Goal: Task Accomplishment & Management: Manage account settings

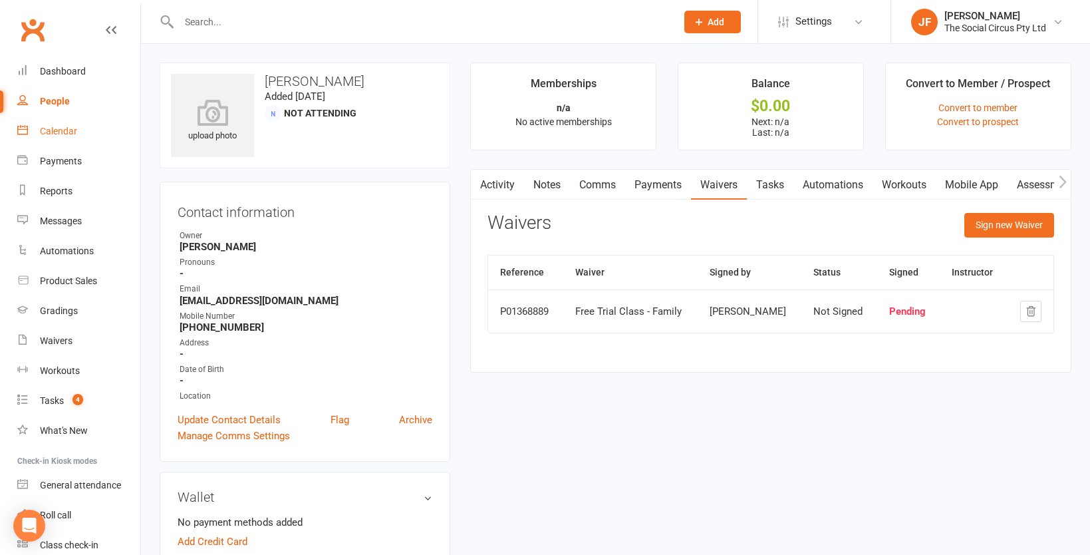
click at [51, 129] on div "Calendar" at bounding box center [58, 131] width 37 height 11
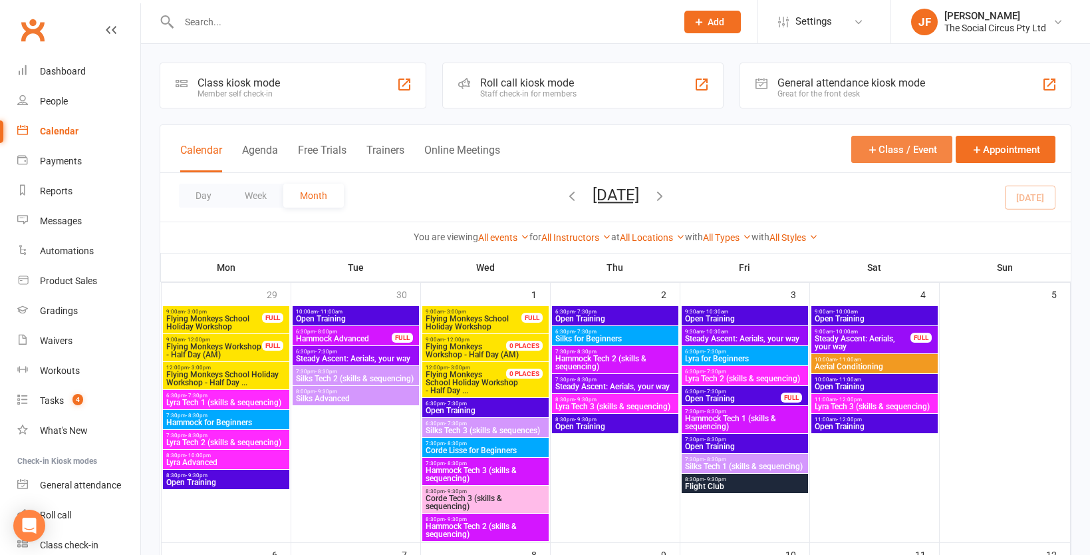
click at [903, 158] on button "Class / Event" at bounding box center [902, 149] width 101 height 27
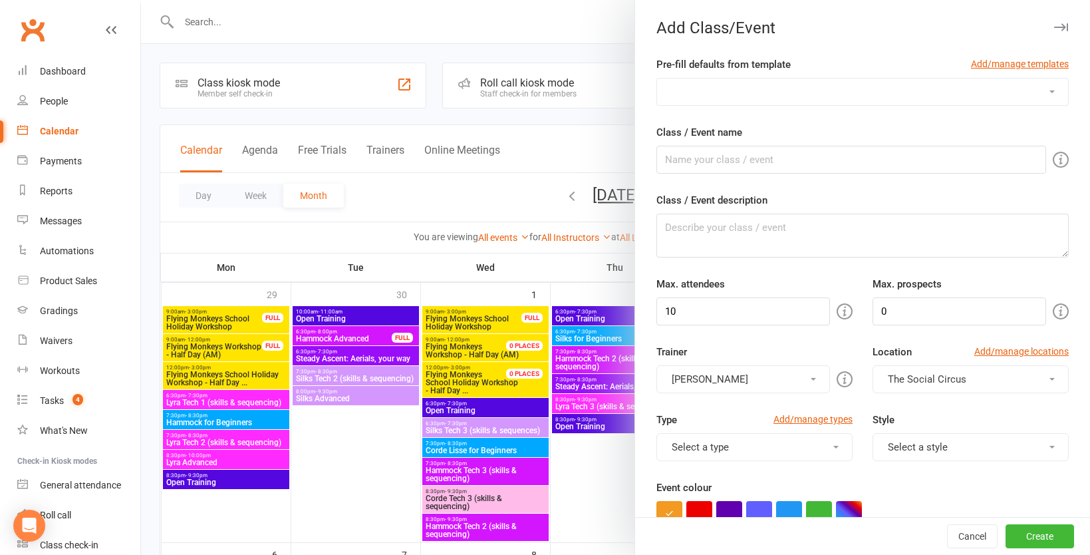
click at [854, 90] on select "Aerials, your way Bar Apparatus Foundations (Lyra and Trapeze) Corde 1 Tech (sk…" at bounding box center [862, 91] width 411 height 27
select select "1058"
click at [657, 78] on select "Aerials, your way Bar Apparatus Foundations (Lyra and Trapeze) Corde 1 Tech (sk…" at bounding box center [862, 91] width 411 height 27
type input "Party"
type textarea "Kids' Circus Parties at The Social Circus Studio 🎪 Looking for a party that’s a…"
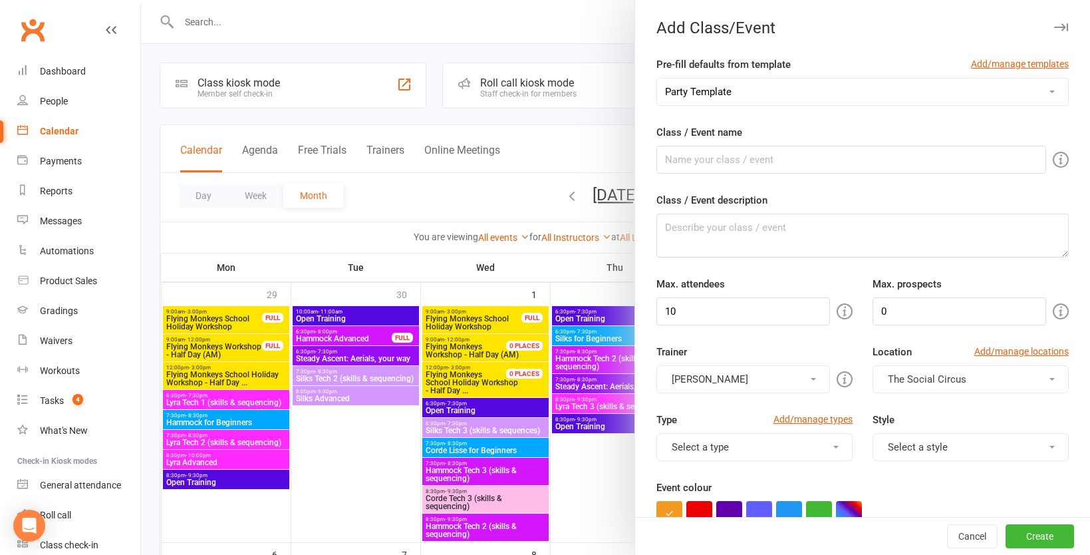
type input "16"
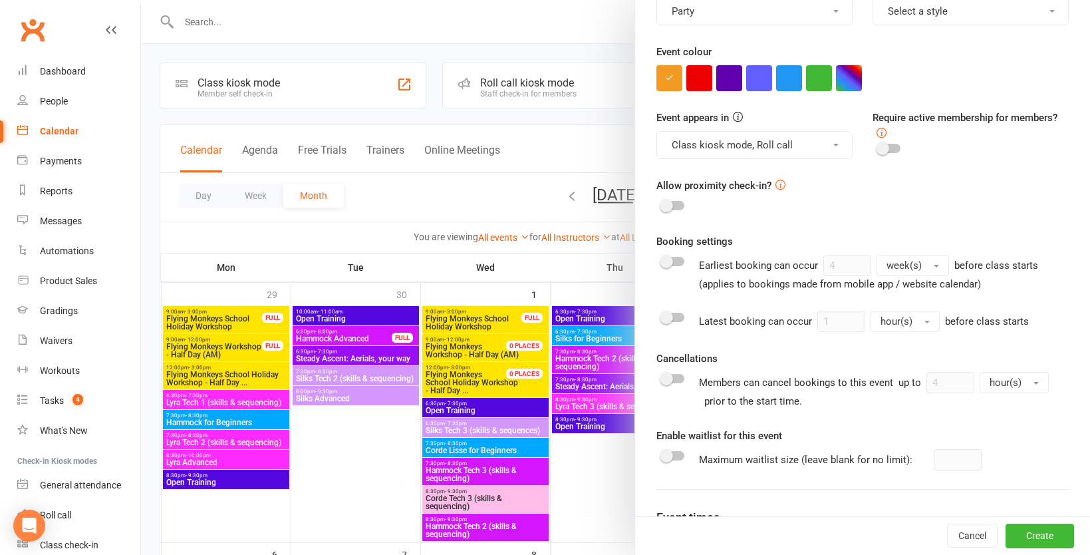
scroll to position [597, 0]
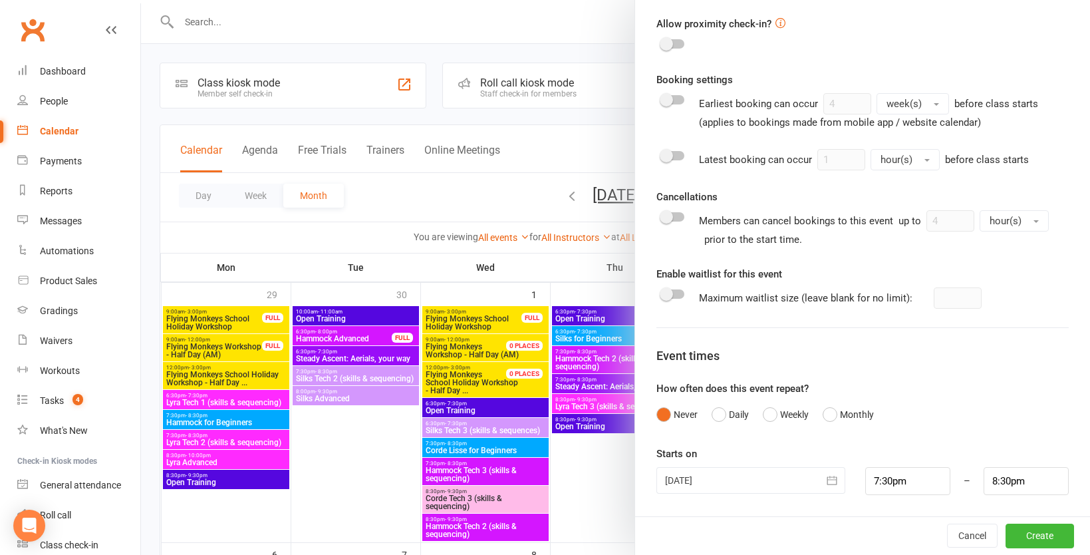
click at [832, 482] on icon "button" at bounding box center [832, 480] width 13 height 13
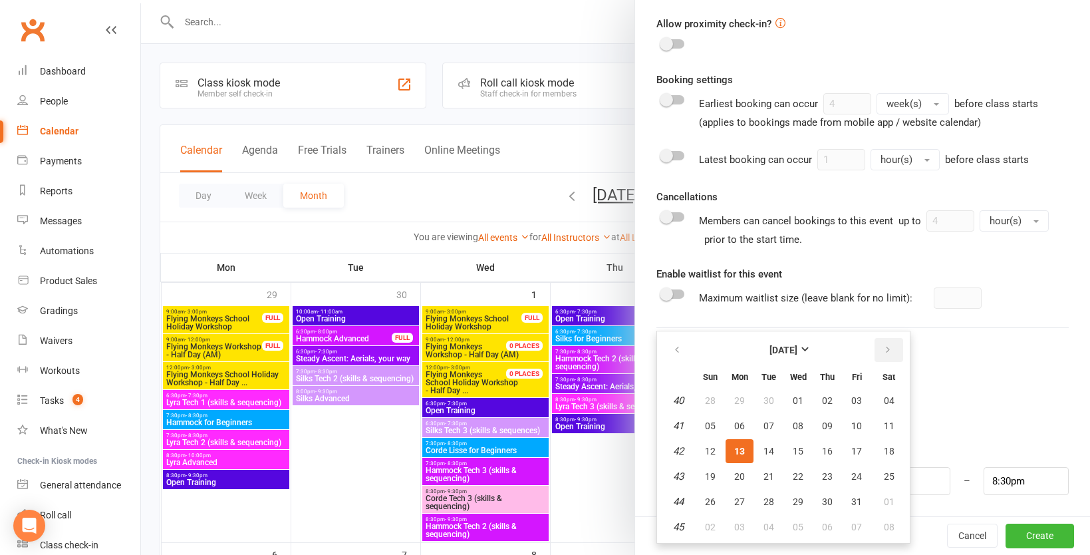
click at [888, 350] on icon "button" at bounding box center [887, 350] width 9 height 11
click at [710, 450] on span "09" at bounding box center [710, 451] width 11 height 11
type input "[DATE]"
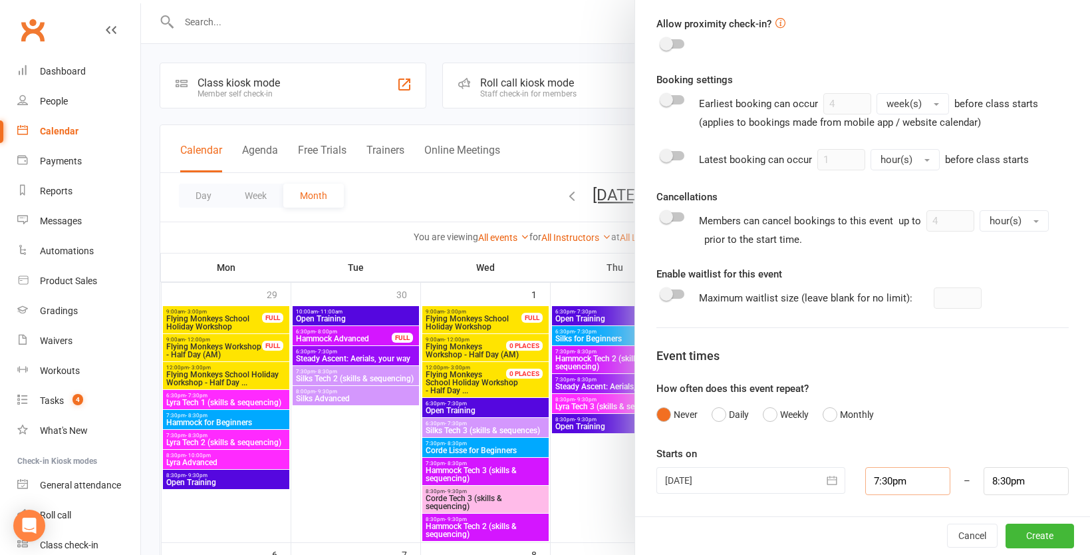
click at [895, 483] on input "7:30pm" at bounding box center [907, 481] width 85 height 28
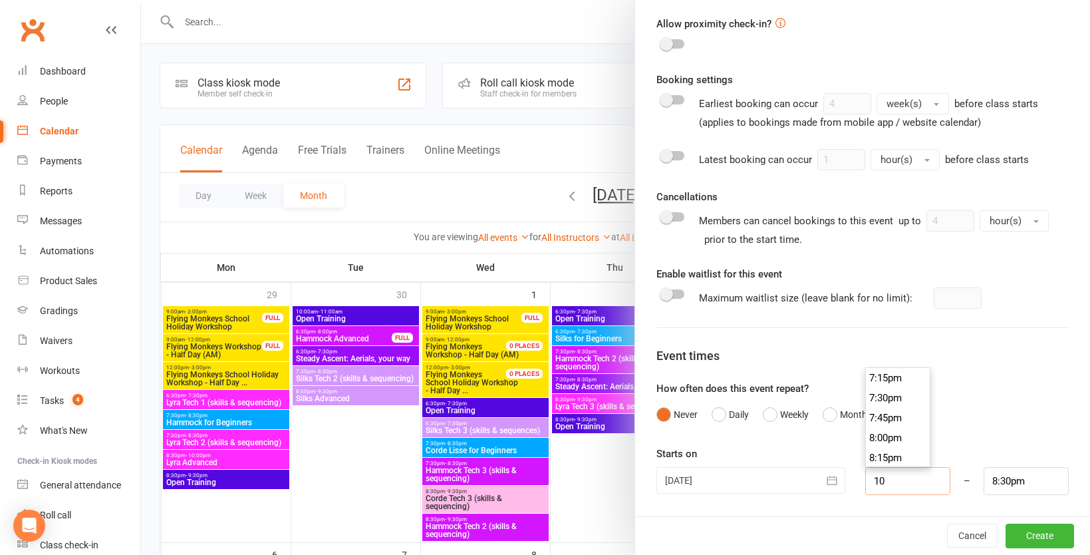
scroll to position [778, 0]
type input "10:00am"
click at [904, 400] on li "10:00am" at bounding box center [898, 398] width 64 height 20
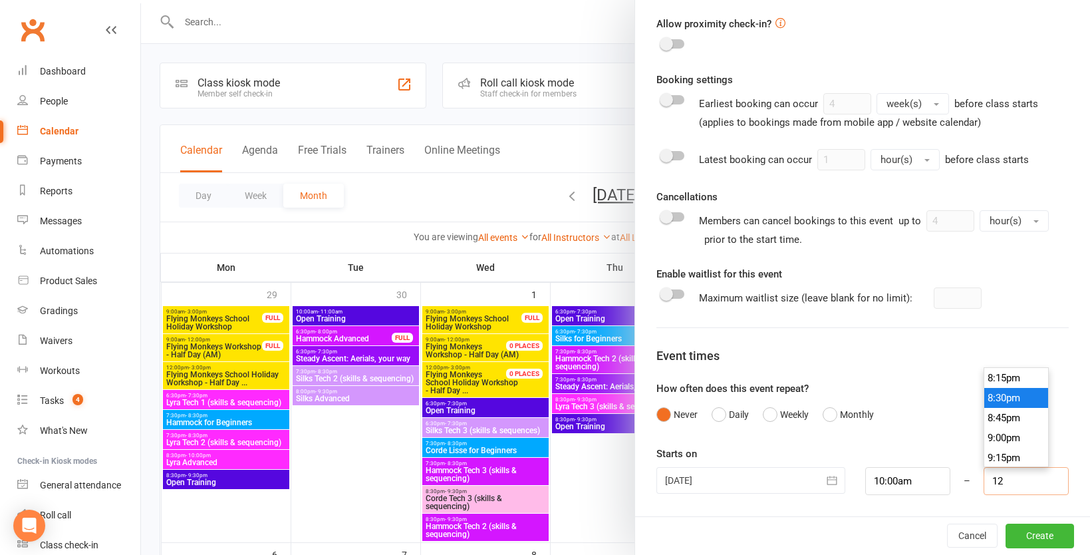
scroll to position [938, 0]
type input "12:00pm"
click at [1020, 396] on li "12:00pm" at bounding box center [1017, 398] width 64 height 20
click at [1050, 544] on button "Create" at bounding box center [1040, 536] width 69 height 24
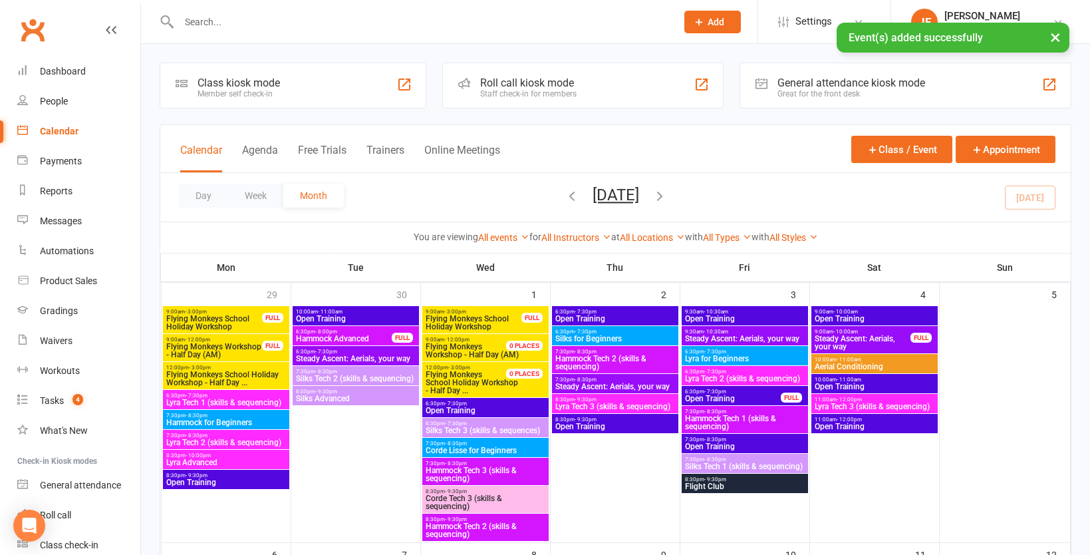
click at [667, 193] on icon "button" at bounding box center [660, 195] width 15 height 15
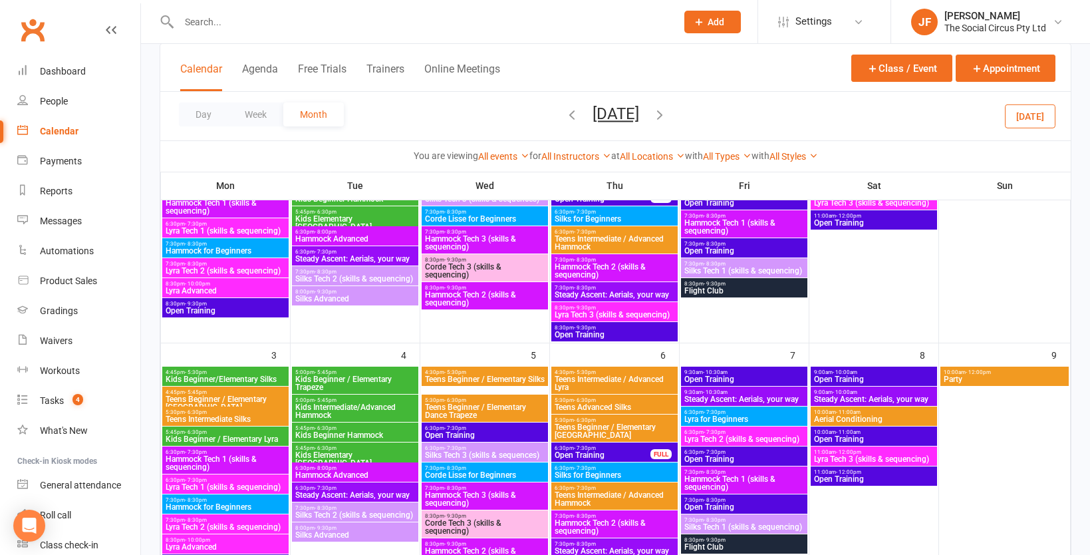
scroll to position [197, 0]
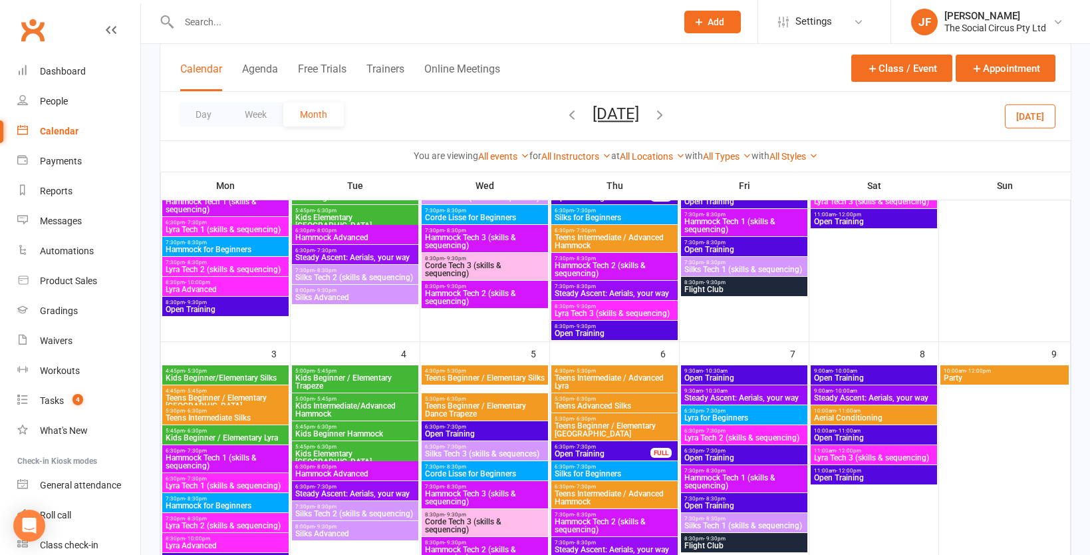
click at [1015, 374] on span "Party" at bounding box center [1004, 378] width 123 height 8
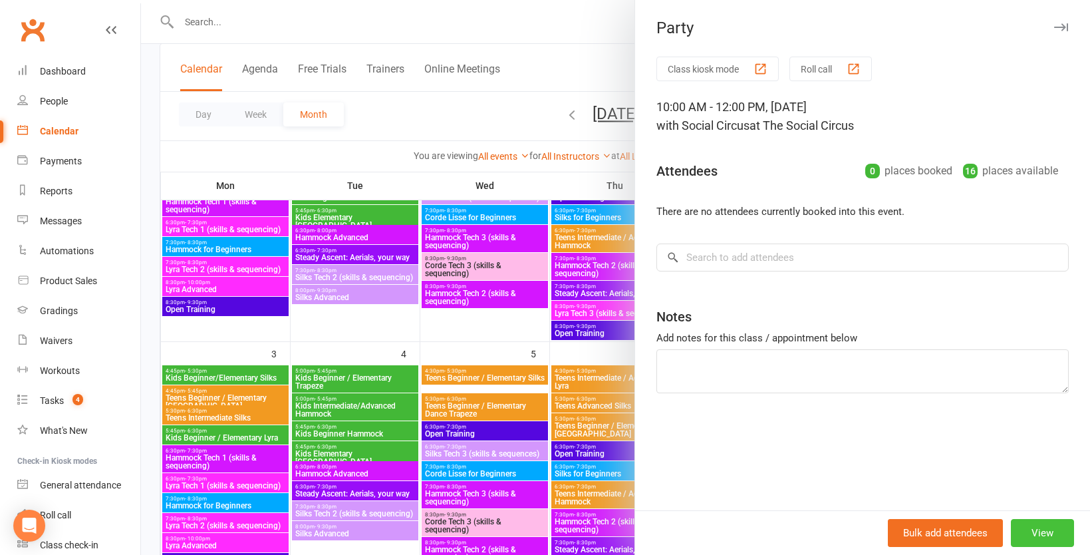
click at [1050, 534] on button "View" at bounding box center [1042, 533] width 63 height 28
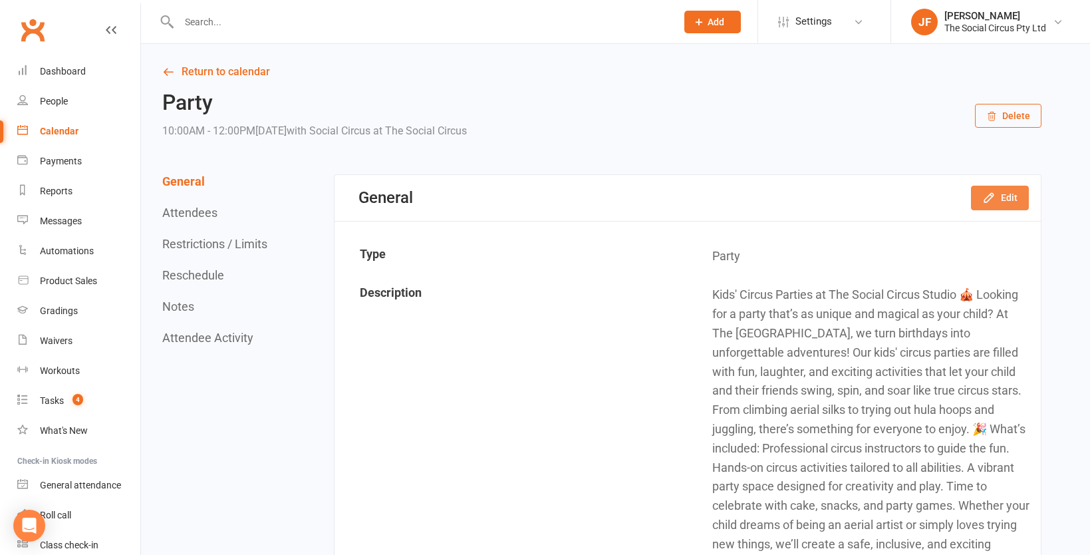
click at [998, 194] on button "Edit" at bounding box center [1000, 198] width 58 height 24
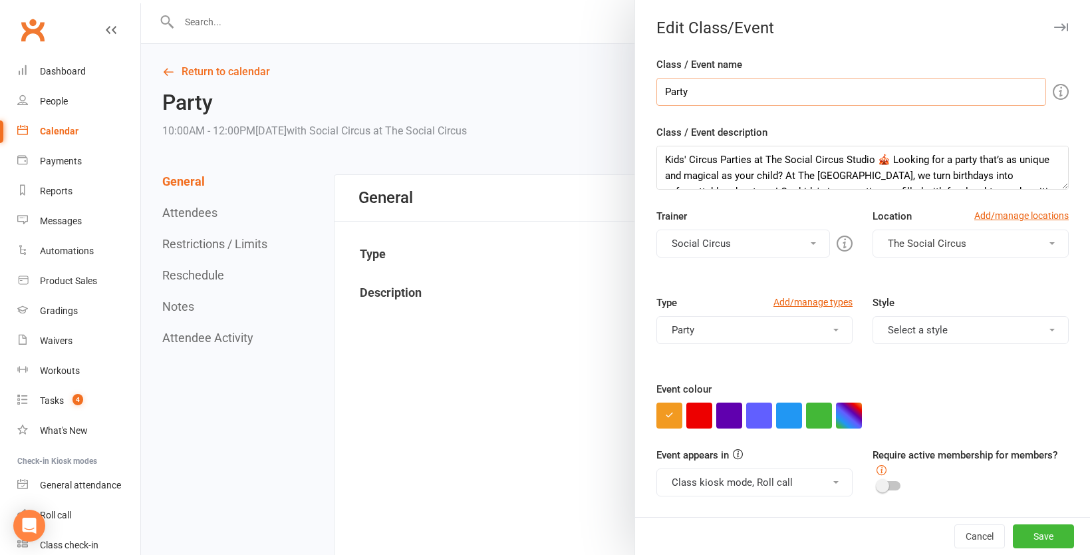
click at [665, 94] on input "Party" at bounding box center [852, 92] width 390 height 28
type input "[PERSON_NAME] Birthday Party"
click at [1062, 536] on button "Save" at bounding box center [1043, 536] width 61 height 24
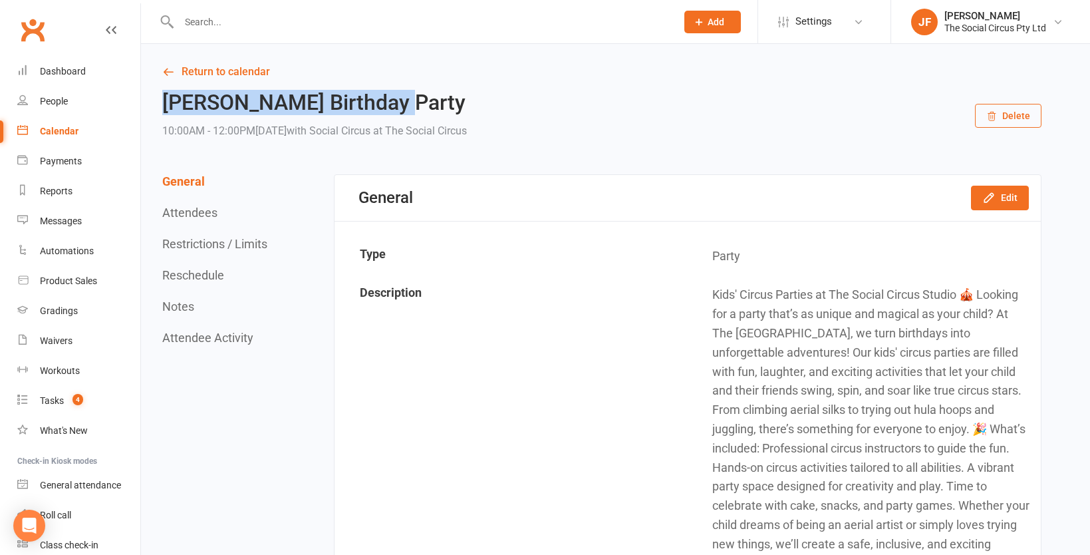
drag, startPoint x: 163, startPoint y: 103, endPoint x: 381, endPoint y: 96, distance: 218.3
click at [381, 96] on h2 "[PERSON_NAME] Birthday Party" at bounding box center [314, 102] width 305 height 23
copy h2 "[PERSON_NAME] Birthday Party"
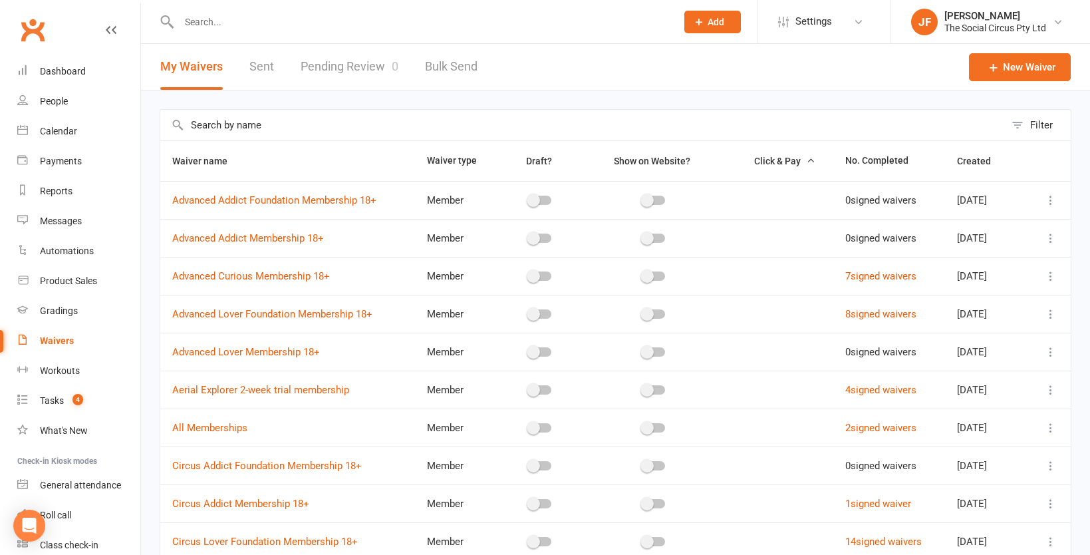
select select "100"
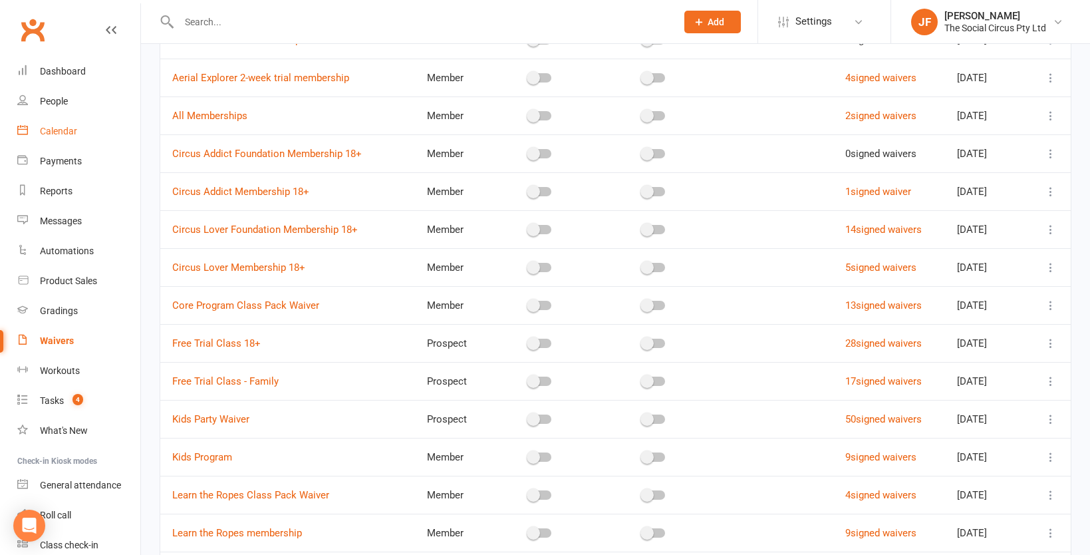
click at [62, 130] on div "Calendar" at bounding box center [58, 131] width 37 height 11
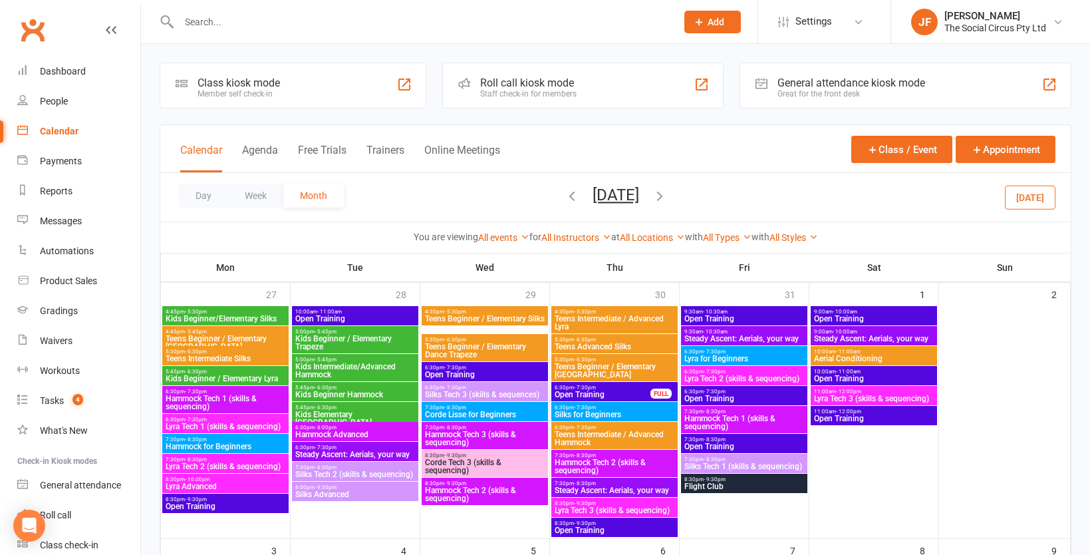
click at [565, 190] on icon "button" at bounding box center [572, 195] width 15 height 15
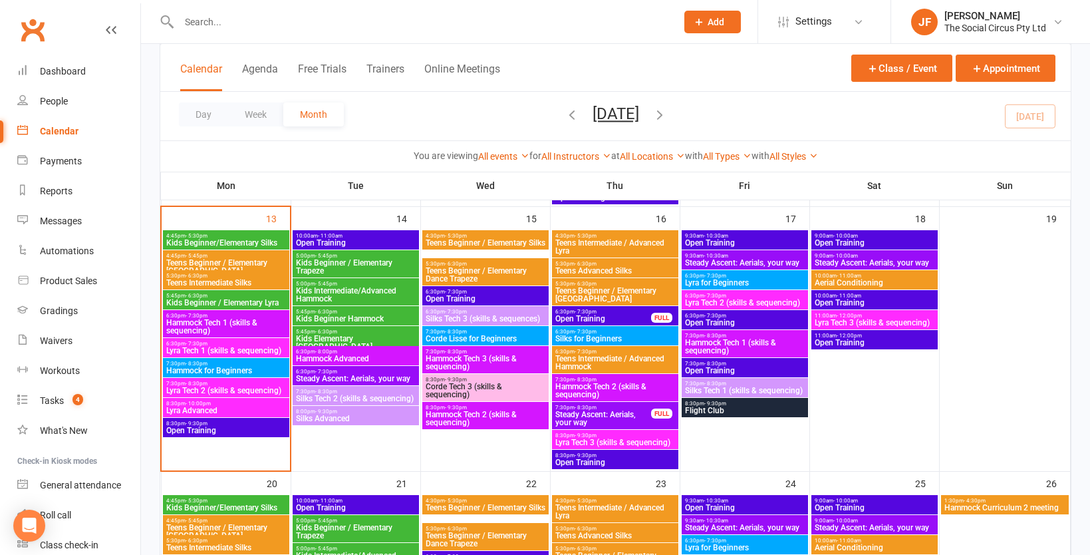
scroll to position [577, 0]
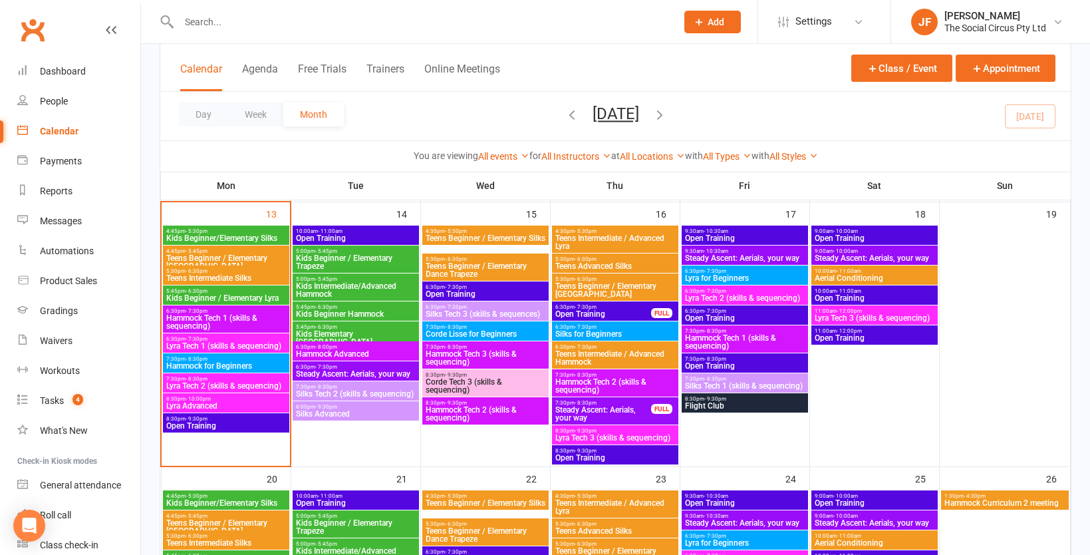
click at [645, 285] on span "Teens Beginner / Elementary [GEOGRAPHIC_DATA]" at bounding box center [615, 290] width 121 height 16
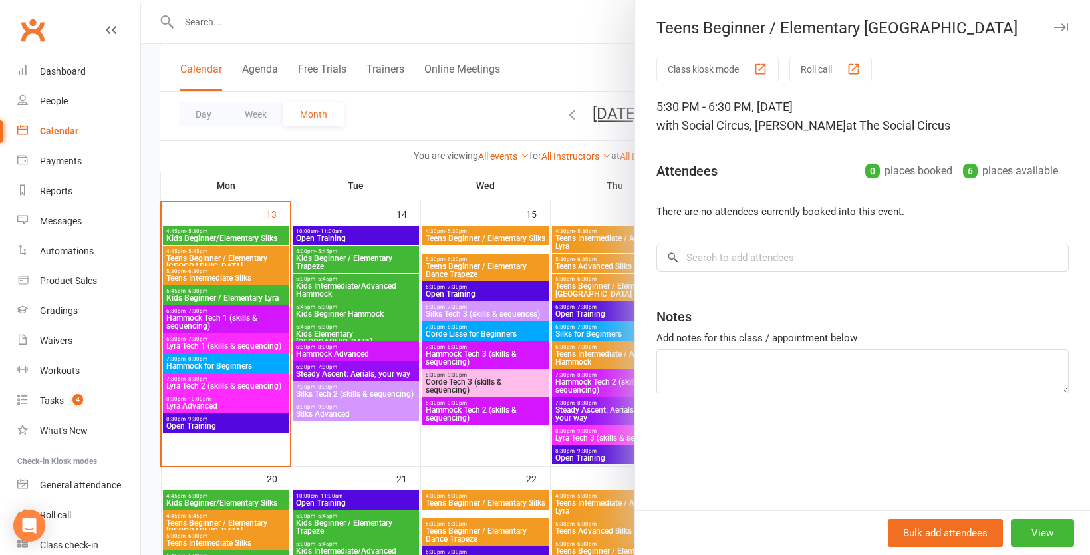
click at [770, 287] on div "Class kiosk mode Roll call 5:30 PM - 6:30 PM, Thursday, October, 16, 2025 with …" at bounding box center [862, 284] width 455 height 454
click at [515, 120] on div at bounding box center [615, 277] width 949 height 555
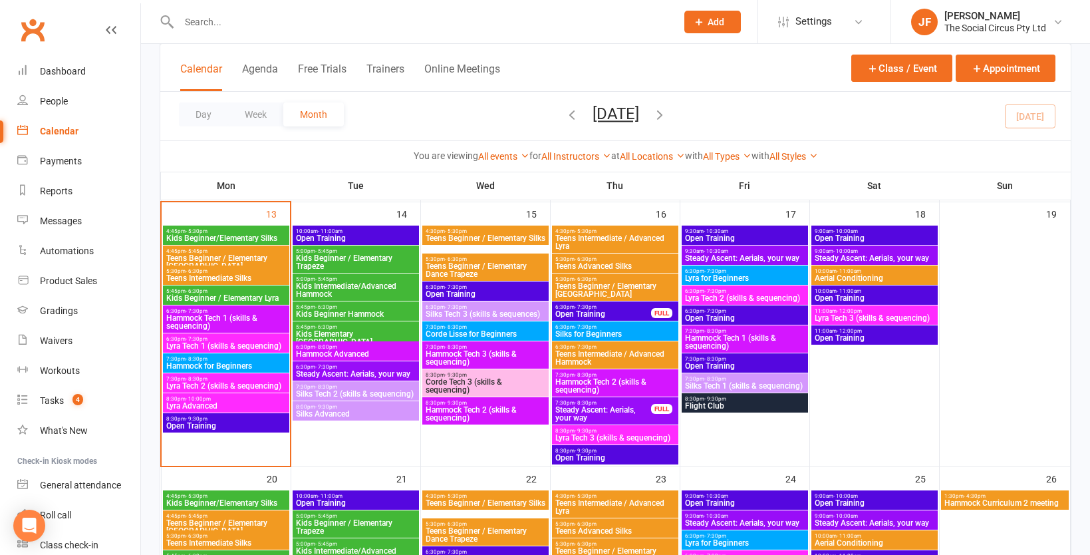
click at [621, 279] on span "5:30pm - 6:30pm" at bounding box center [615, 279] width 121 height 6
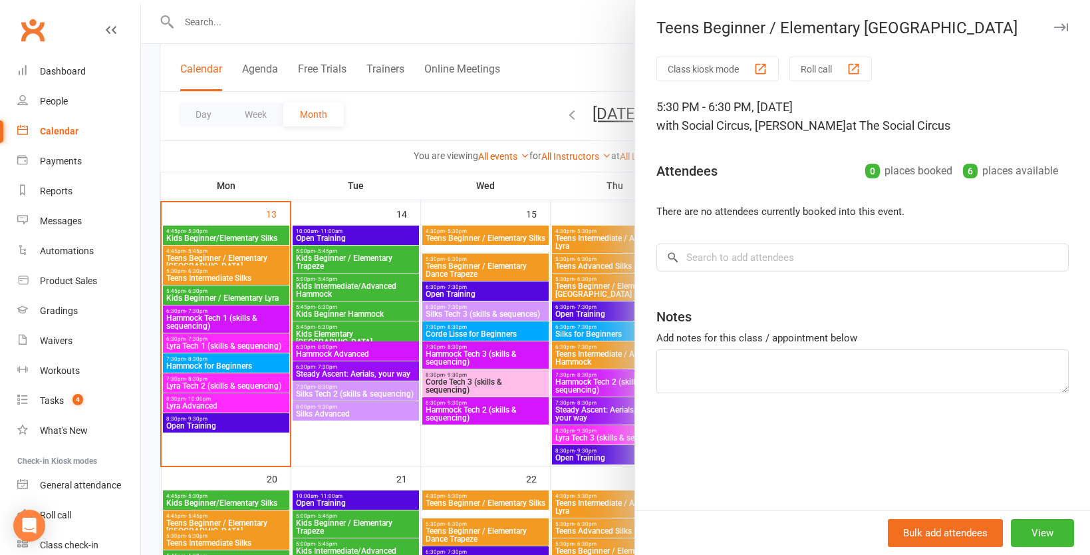
click at [500, 140] on div at bounding box center [615, 277] width 949 height 555
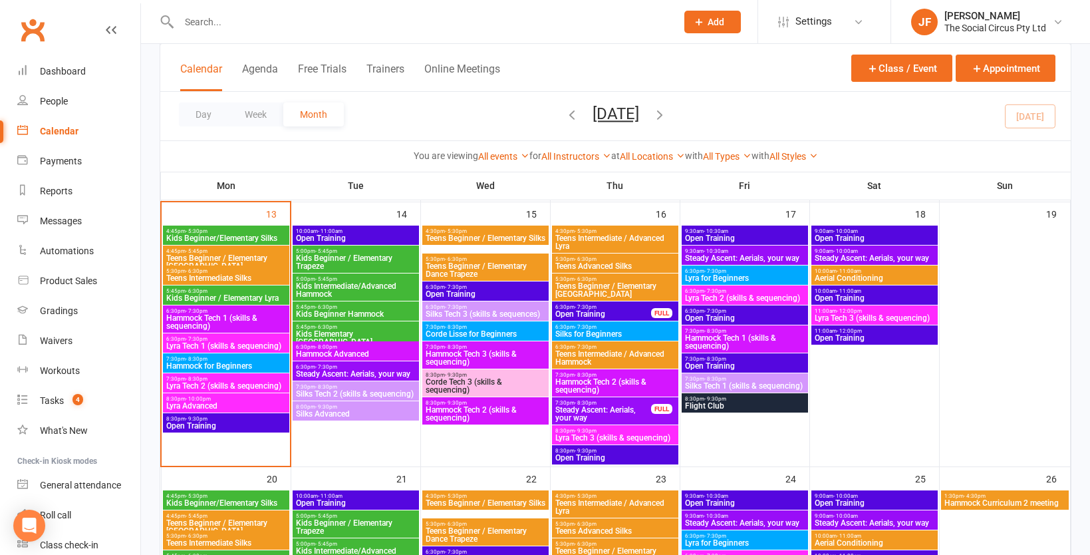
click at [565, 111] on icon "button" at bounding box center [572, 114] width 15 height 15
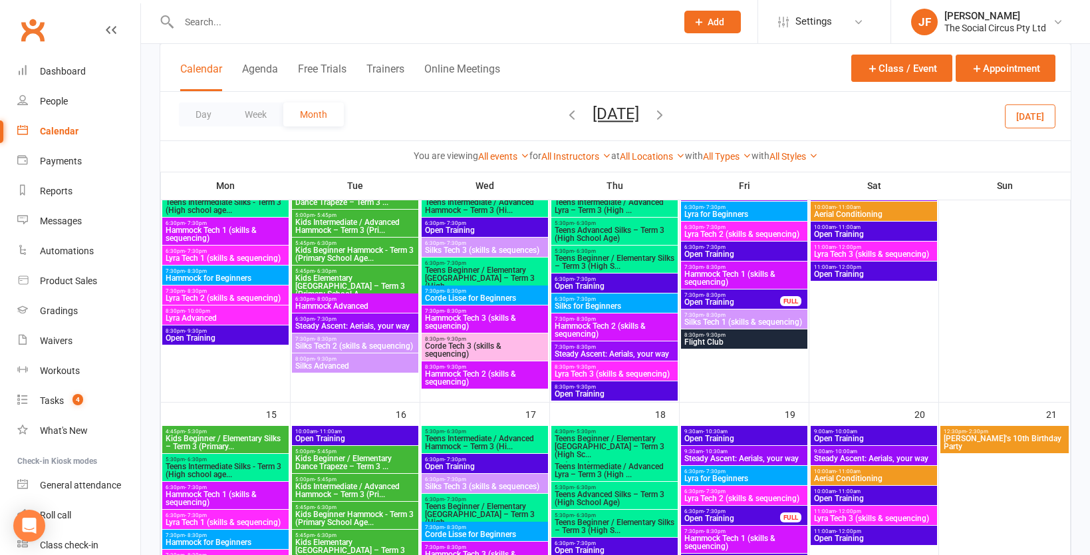
scroll to position [566, 0]
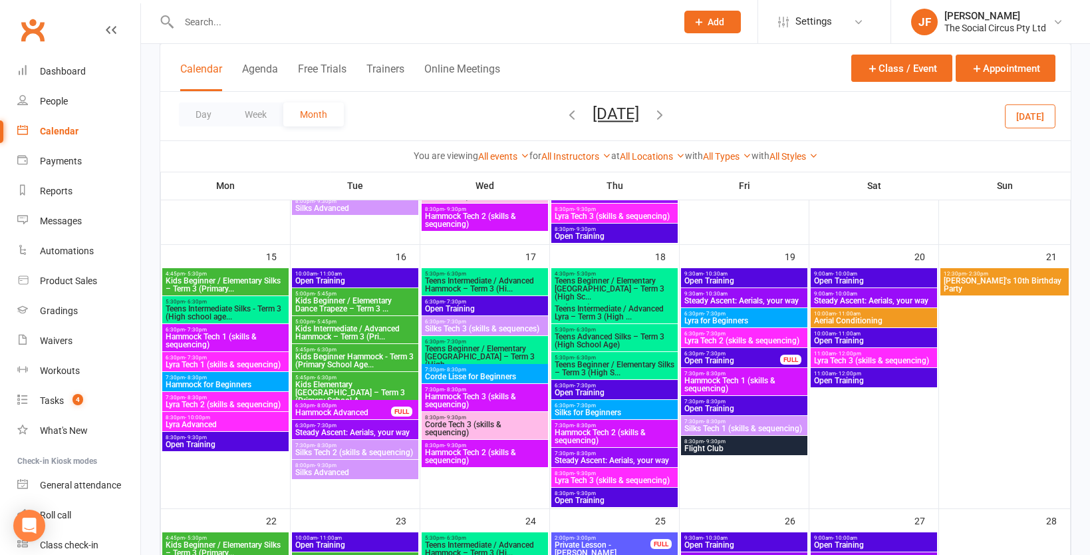
click at [506, 347] on span "Teens Beginner / Elementary Hammock – Term 3 (High..." at bounding box center [484, 357] width 121 height 24
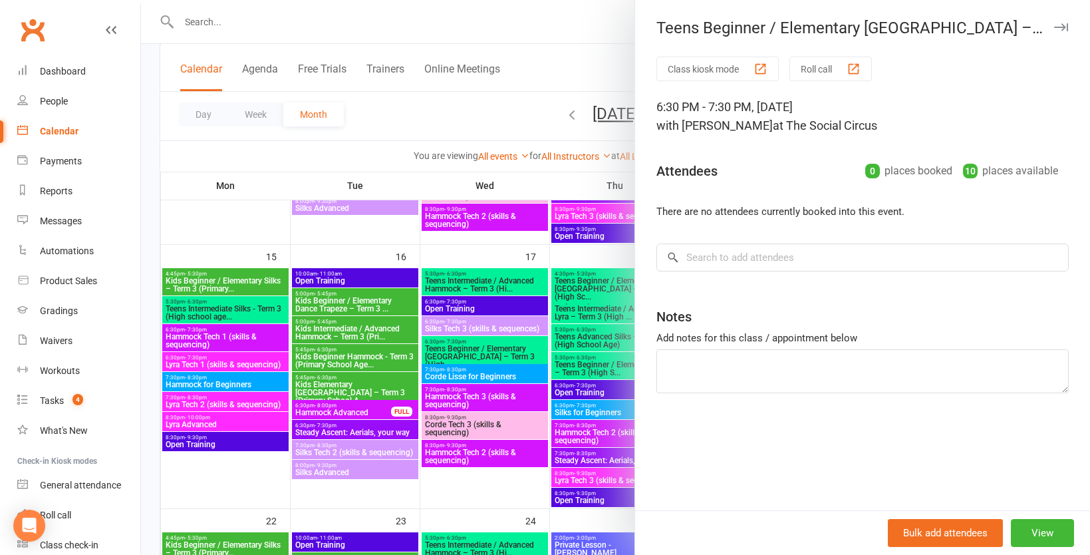
click at [577, 67] on div at bounding box center [615, 277] width 949 height 555
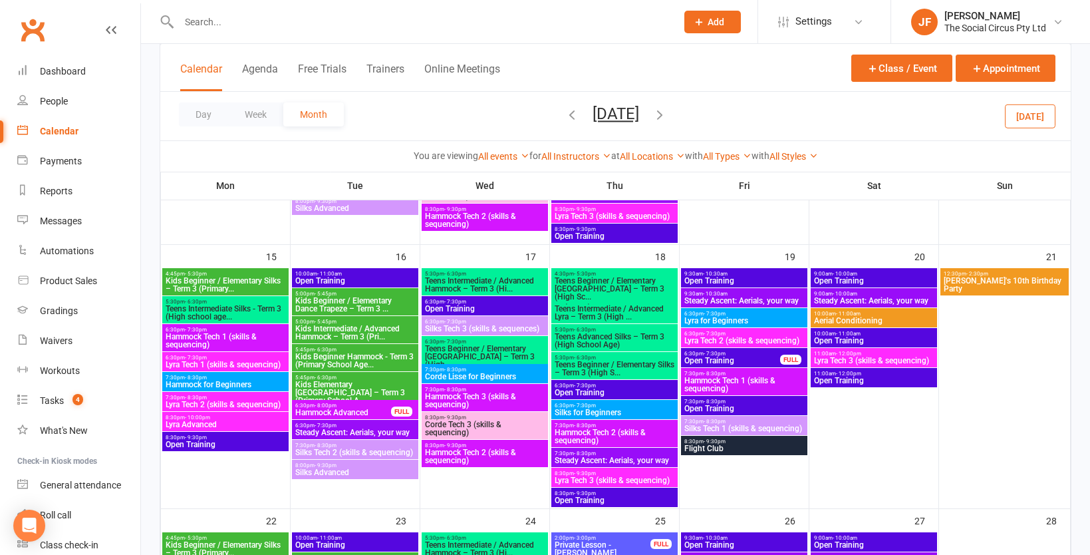
scroll to position [583, 0]
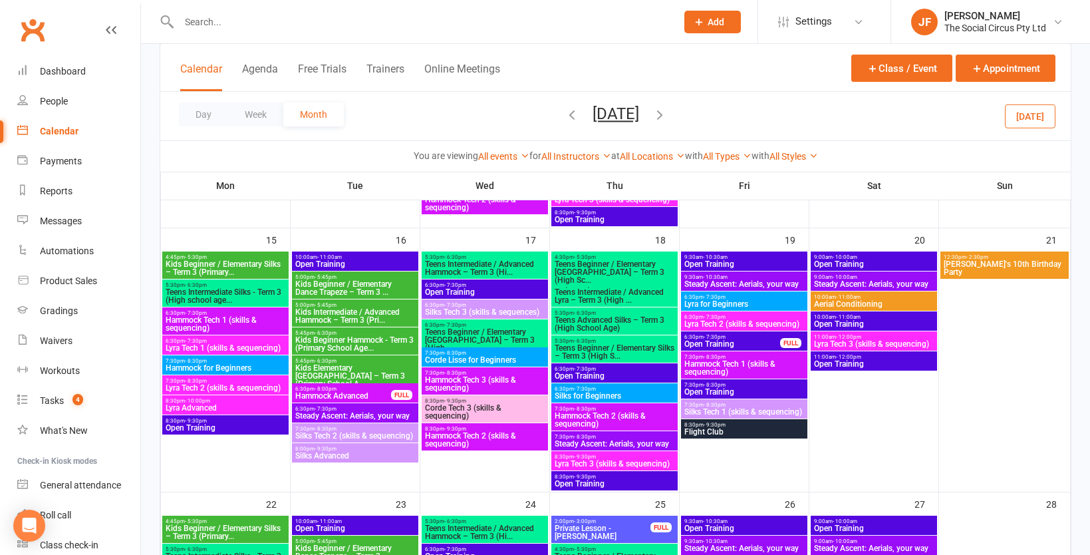
click at [667, 116] on icon "button" at bounding box center [660, 114] width 15 height 15
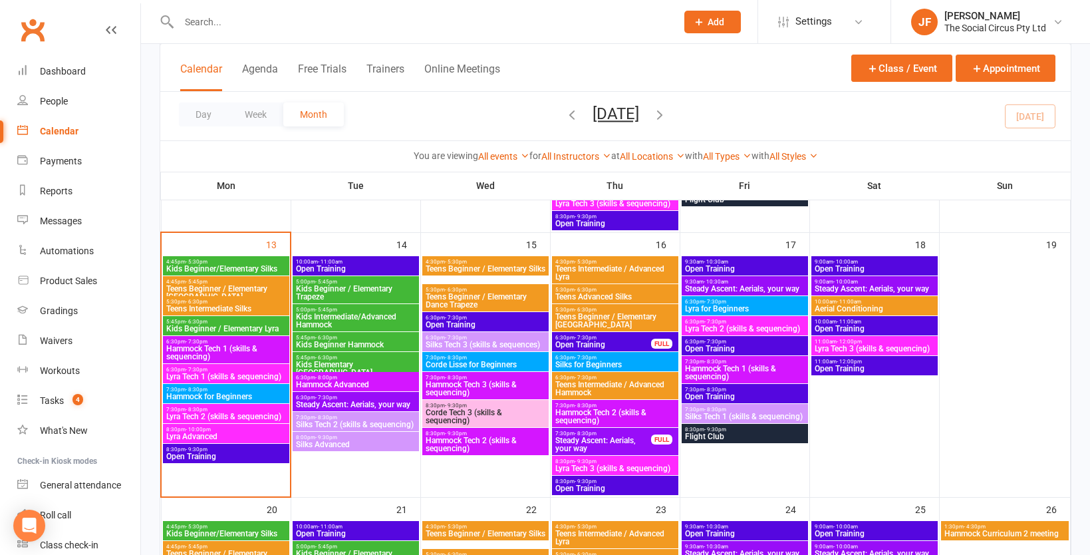
scroll to position [546, 0]
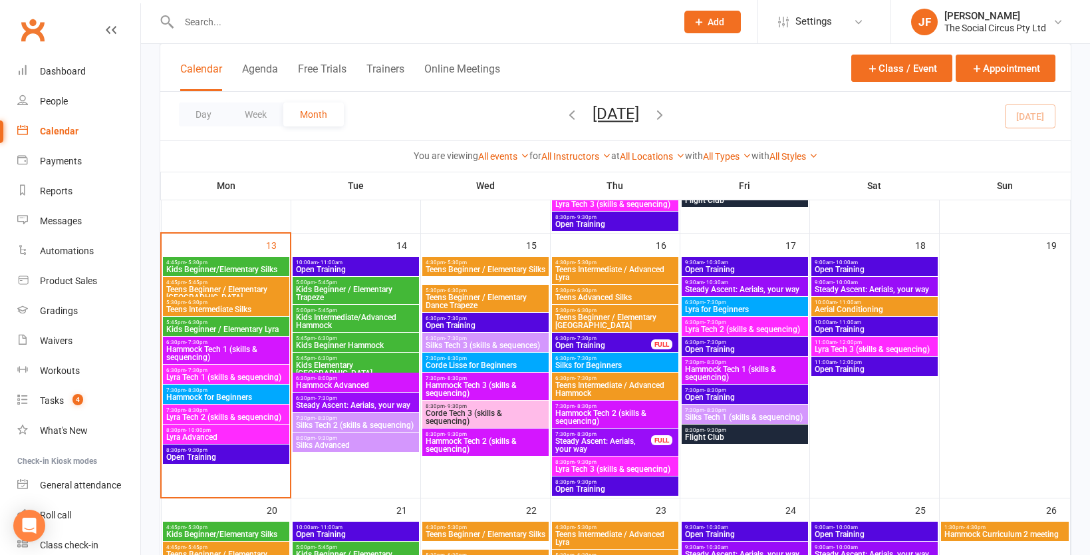
click at [612, 320] on span "Teens Beginner / Elementary [GEOGRAPHIC_DATA]" at bounding box center [615, 321] width 121 height 16
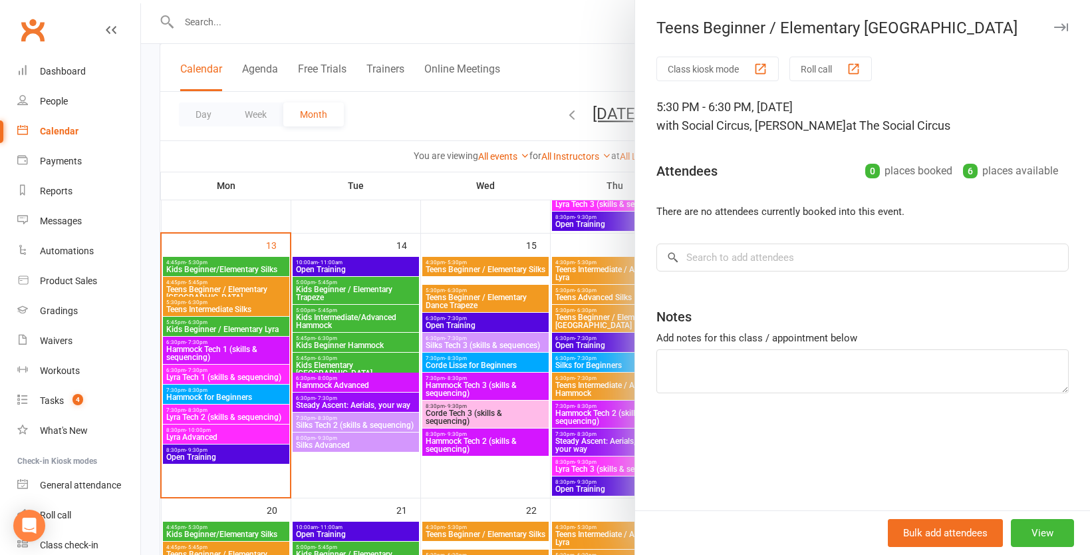
click at [236, 367] on div at bounding box center [615, 277] width 949 height 555
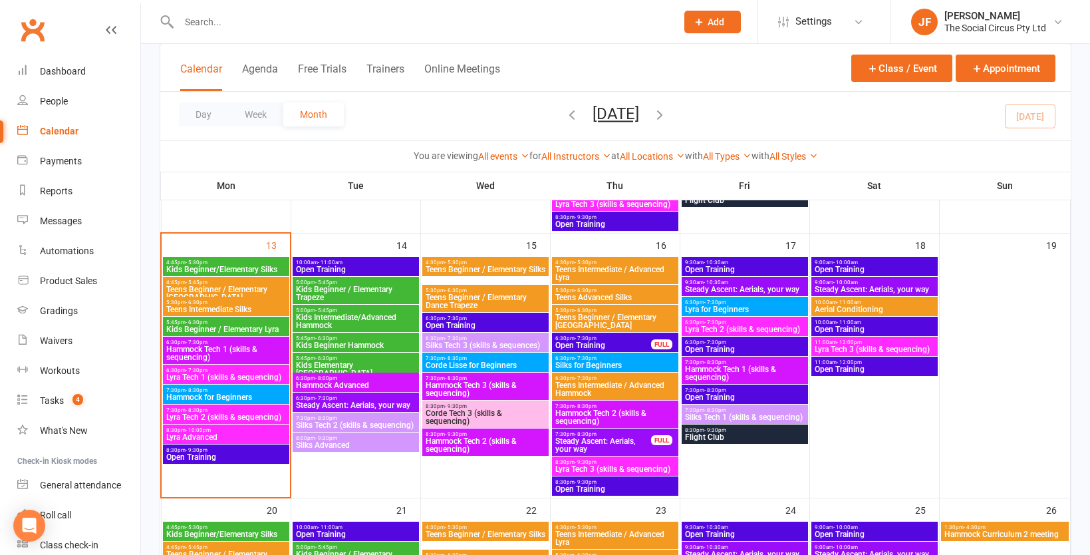
click at [232, 415] on span "Lyra Tech 2 (skills & sequencing)" at bounding box center [226, 417] width 121 height 8
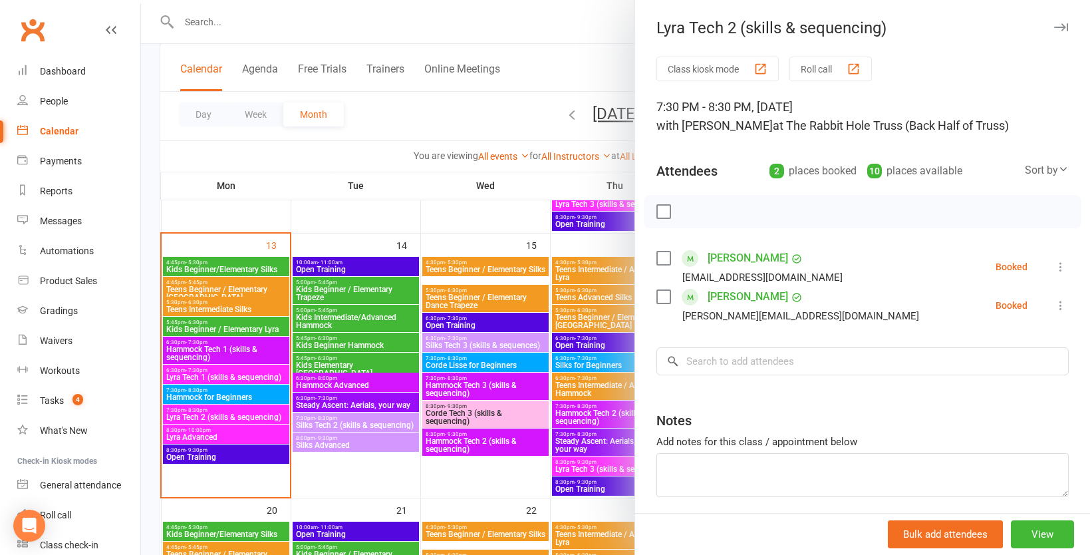
click at [341, 159] on div at bounding box center [615, 277] width 949 height 555
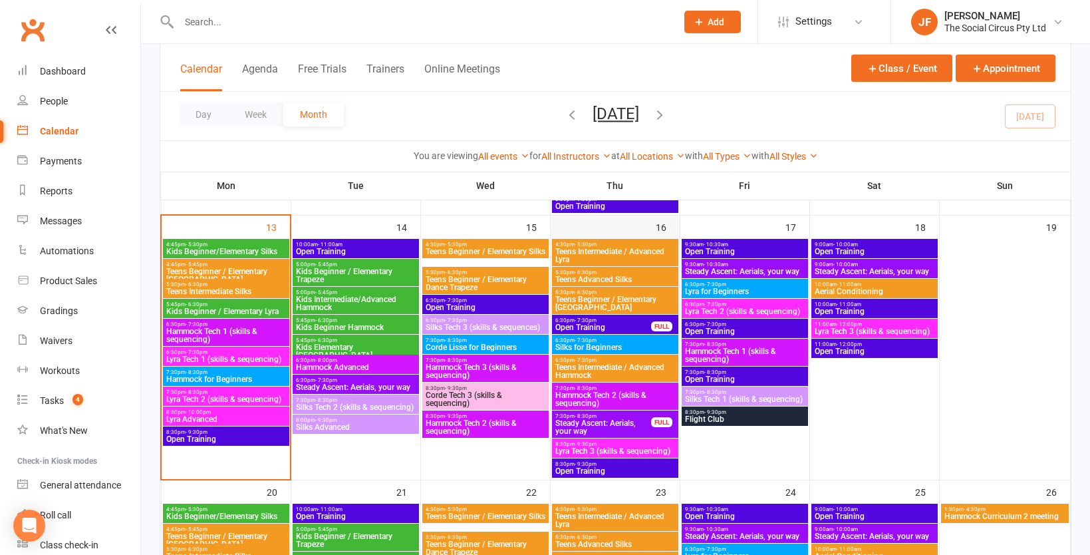
scroll to position [563, 0]
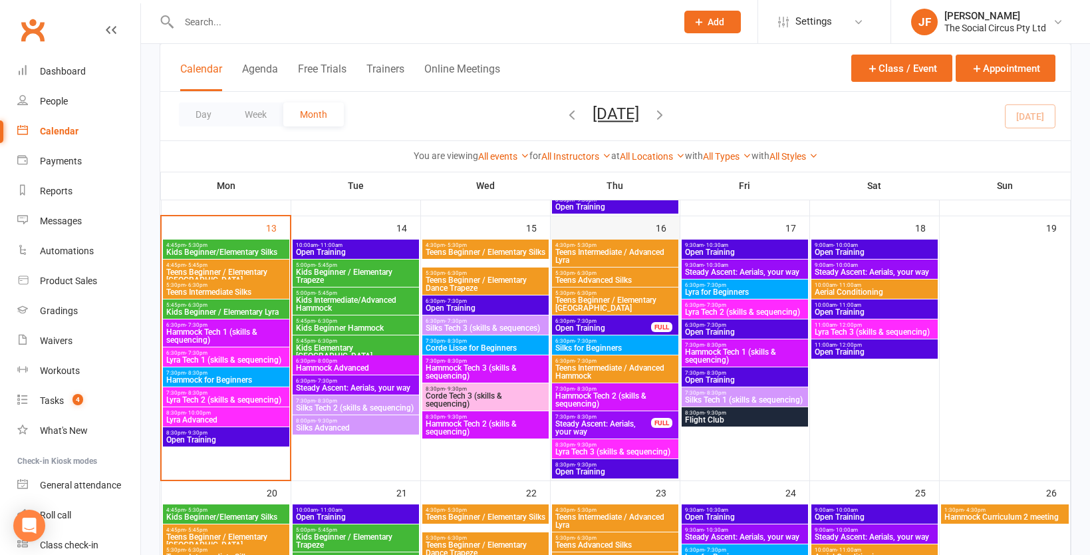
click at [607, 227] on div "16" at bounding box center [615, 347] width 129 height 263
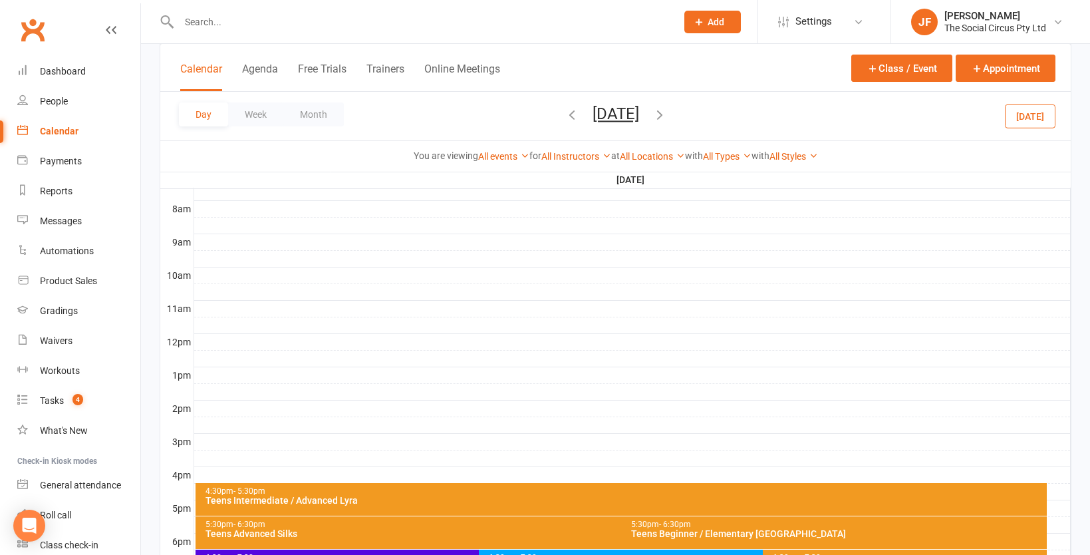
scroll to position [335, 0]
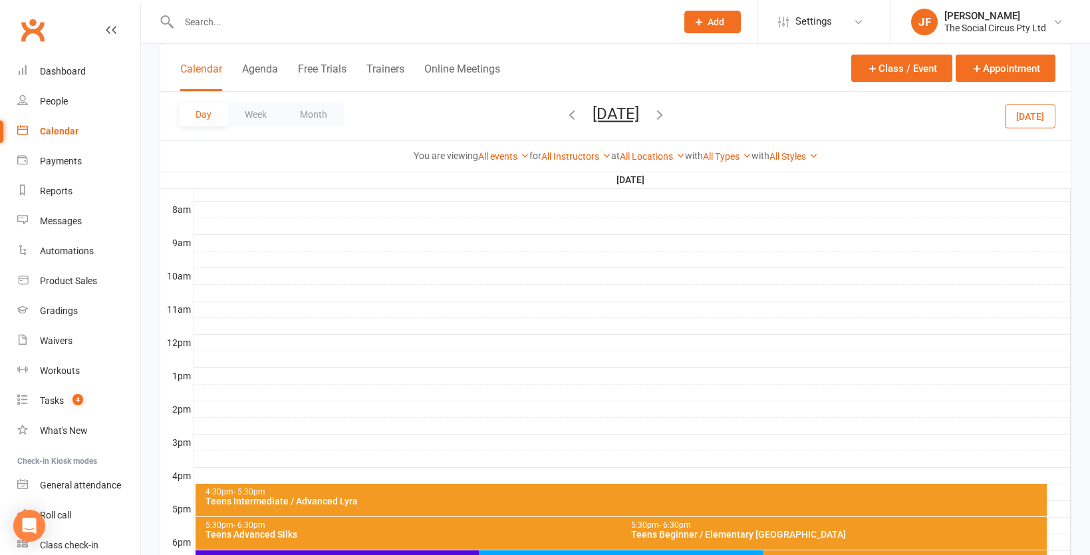
click at [286, 254] on div at bounding box center [632, 259] width 877 height 16
click at [403, 251] on div at bounding box center [632, 259] width 877 height 16
drag, startPoint x: 240, startPoint y: 263, endPoint x: 241, endPoint y: 279, distance: 15.3
click at [241, 279] on tbody "12am 1am 2am 3am 4am 5am 6am 7am 8am 9am 10am 11am 12pm 1pm 2pm 3pm 4pm 5pm 6pm…" at bounding box center [615, 334] width 911 height 798
click at [231, 257] on div at bounding box center [632, 259] width 877 height 16
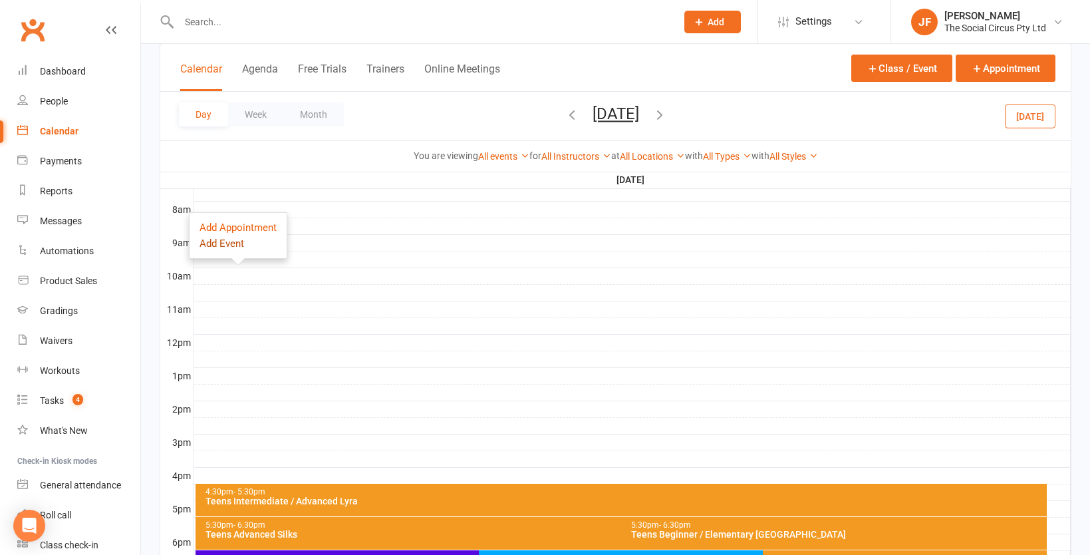
click at [223, 243] on button "Add Event" at bounding box center [222, 243] width 45 height 16
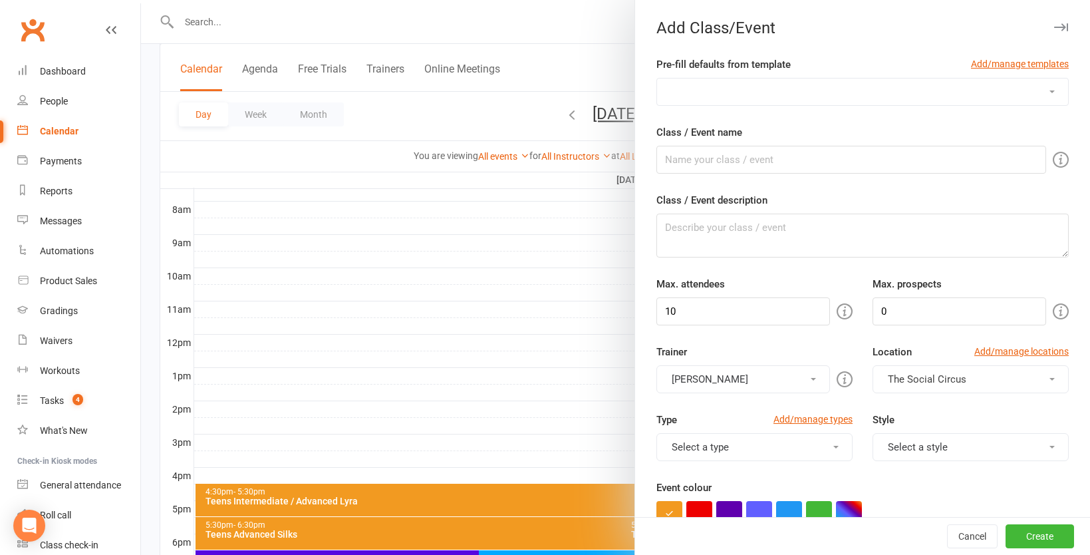
click at [752, 92] on select "Aerials, your way Bar Apparatus Foundations (Lyra and Trapeze) Corde 1 Tech (sk…" at bounding box center [862, 91] width 411 height 27
click at [755, 91] on select "Aerials, your way Bar Apparatus Foundations (Lyra and Trapeze) Corde 1 Tech (sk…" at bounding box center [862, 91] width 411 height 27
click at [743, 81] on select "Aerials, your way Bar Apparatus Foundations (Lyra and Trapeze) Corde 1 Tech (sk…" at bounding box center [862, 91] width 411 height 27
click at [754, 160] on input "Class / Event name" at bounding box center [852, 160] width 390 height 28
type input "Private with Yelena"
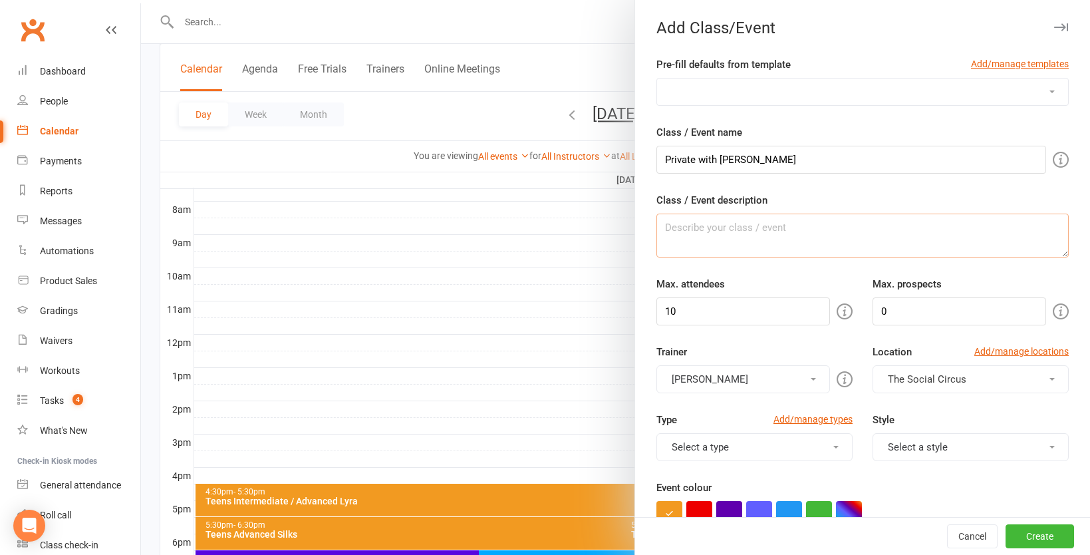
click at [719, 239] on textarea "Class / Event description" at bounding box center [863, 236] width 412 height 44
click at [744, 315] on input "10" at bounding box center [744, 311] width 174 height 28
type input "1"
click at [805, 381] on div "You can assign a trainer/instructor to the event. Don't see your trainer in the…" at bounding box center [698, 379] width 255 height 31
click at [814, 378] on span at bounding box center [813, 379] width 5 height 3
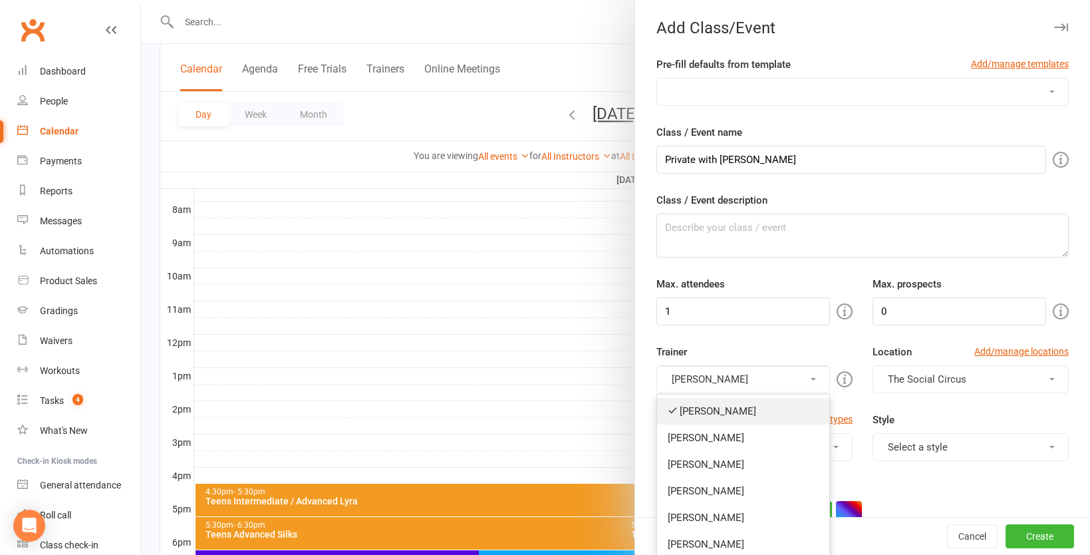
click at [735, 411] on link "[PERSON_NAME]" at bounding box center [743, 411] width 172 height 27
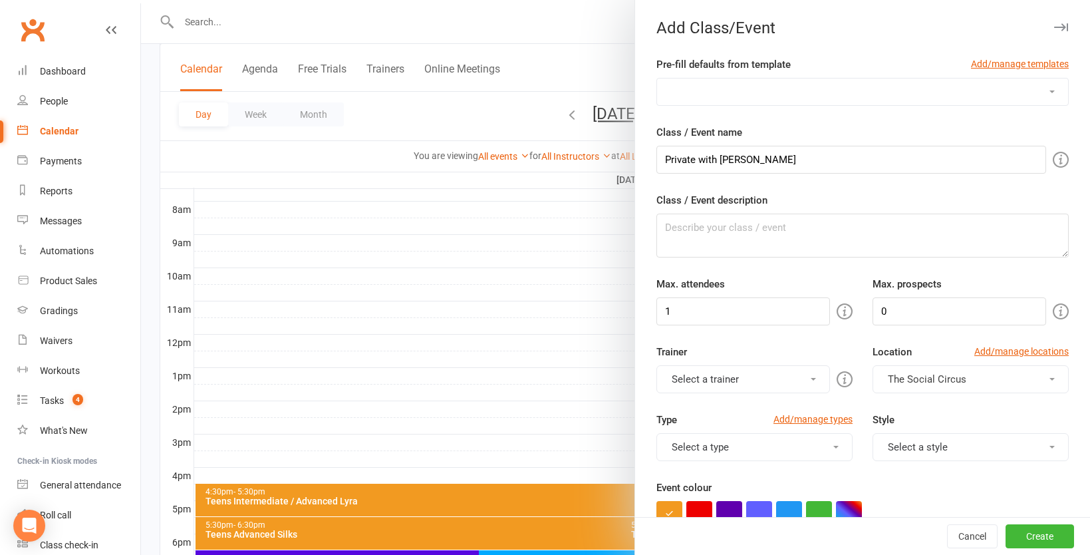
click at [748, 375] on button "Select a trainer" at bounding box center [744, 379] width 174 height 28
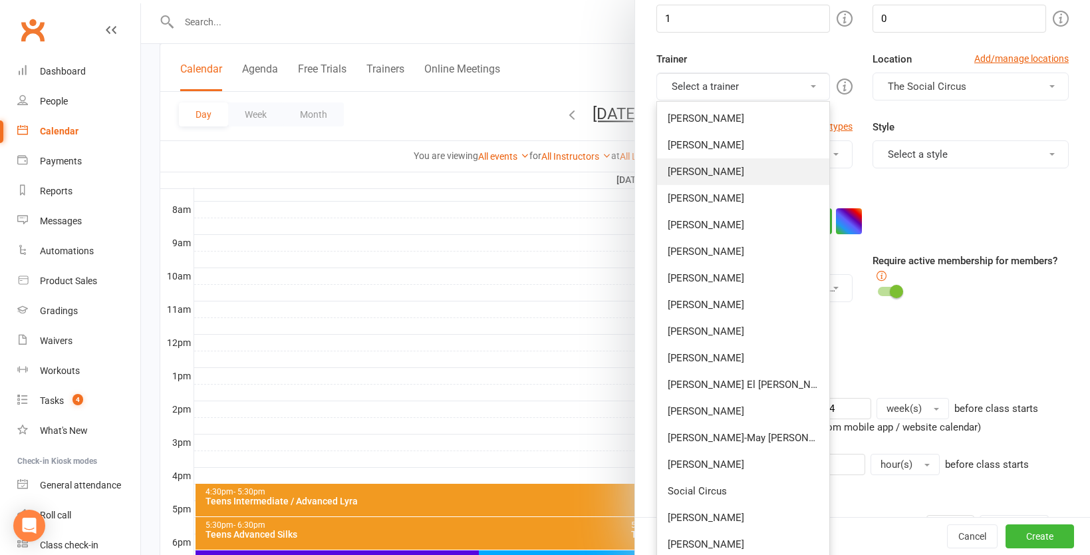
scroll to position [305, 0]
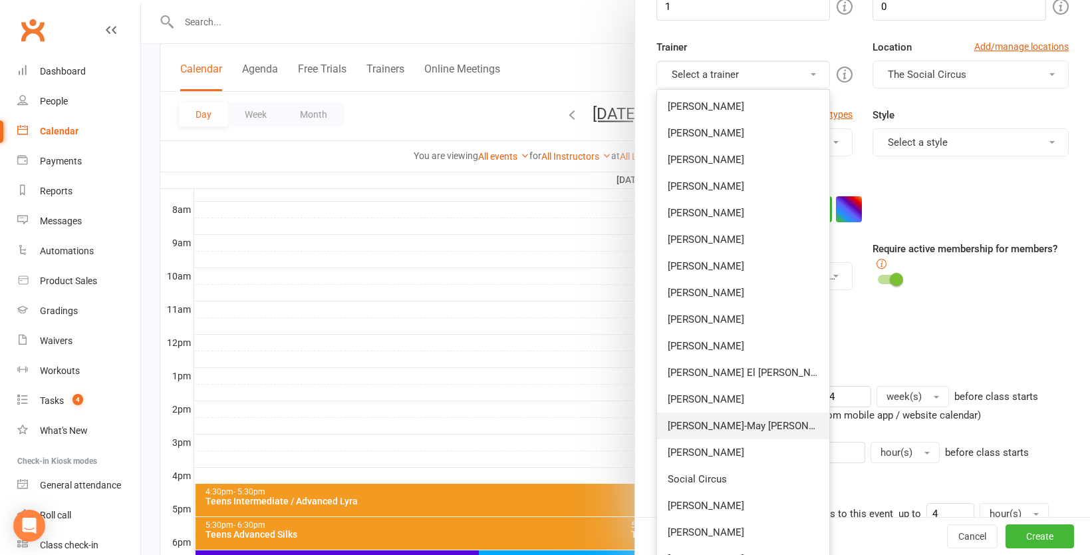
click at [738, 418] on link "[PERSON_NAME]-May [PERSON_NAME]" at bounding box center [743, 425] width 172 height 27
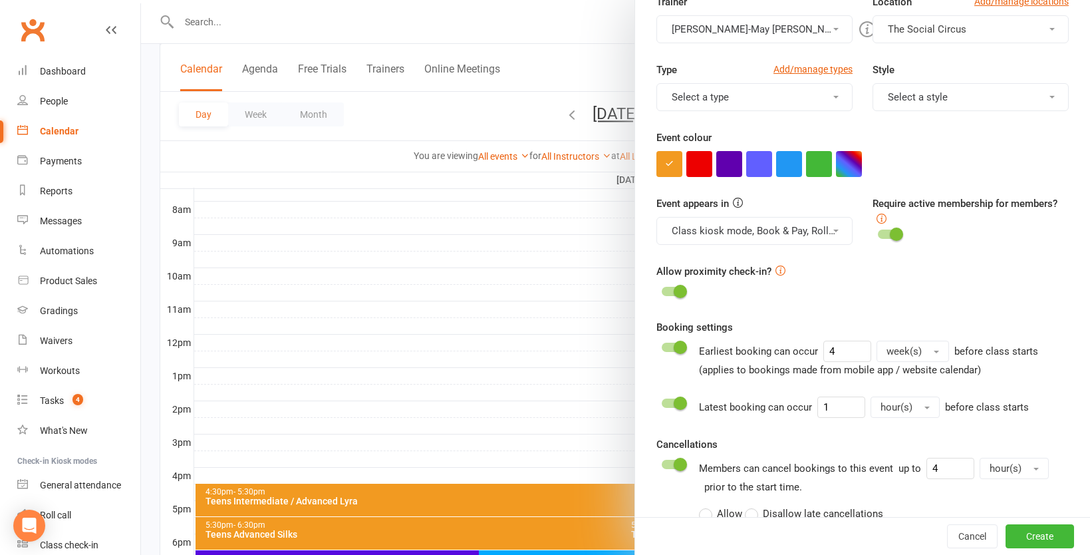
scroll to position [353, 0]
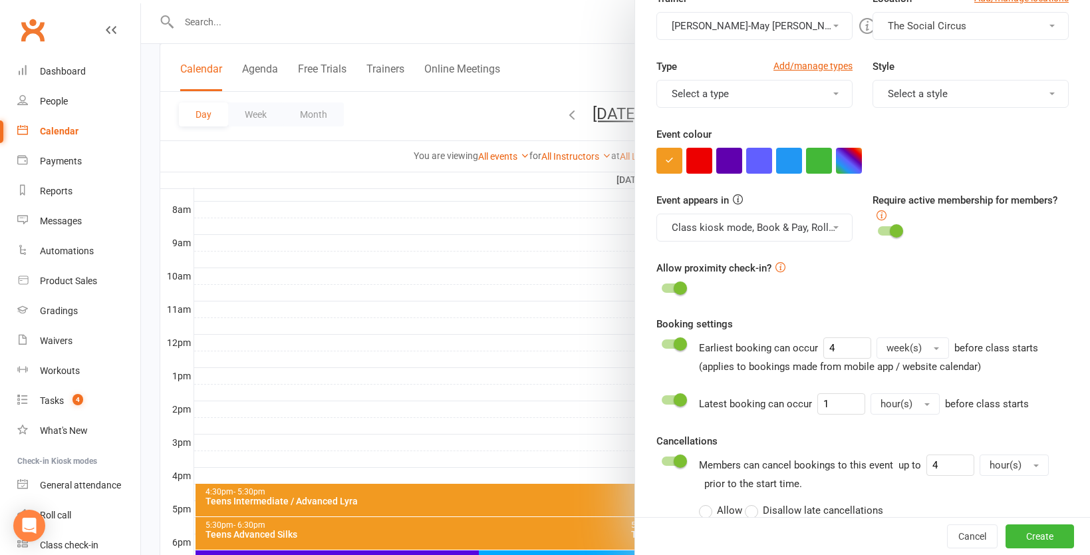
click at [786, 228] on button "Class kiosk mode, Book & Pay, Roll call, Clubworx website calendar and Mobile a…" at bounding box center [755, 228] width 196 height 28
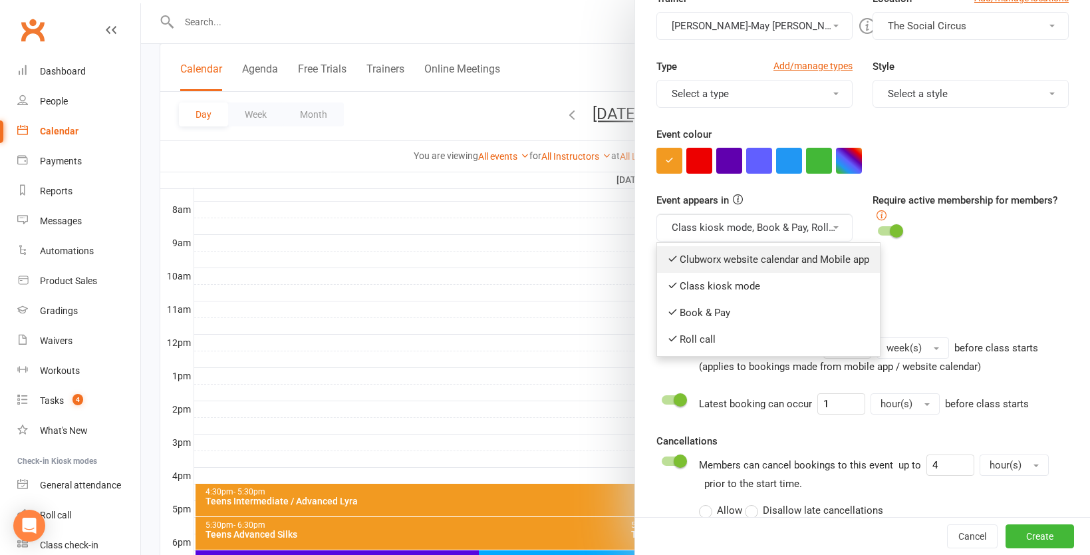
click at [738, 258] on link "Clubworx website calendar and Mobile app" at bounding box center [768, 259] width 223 height 27
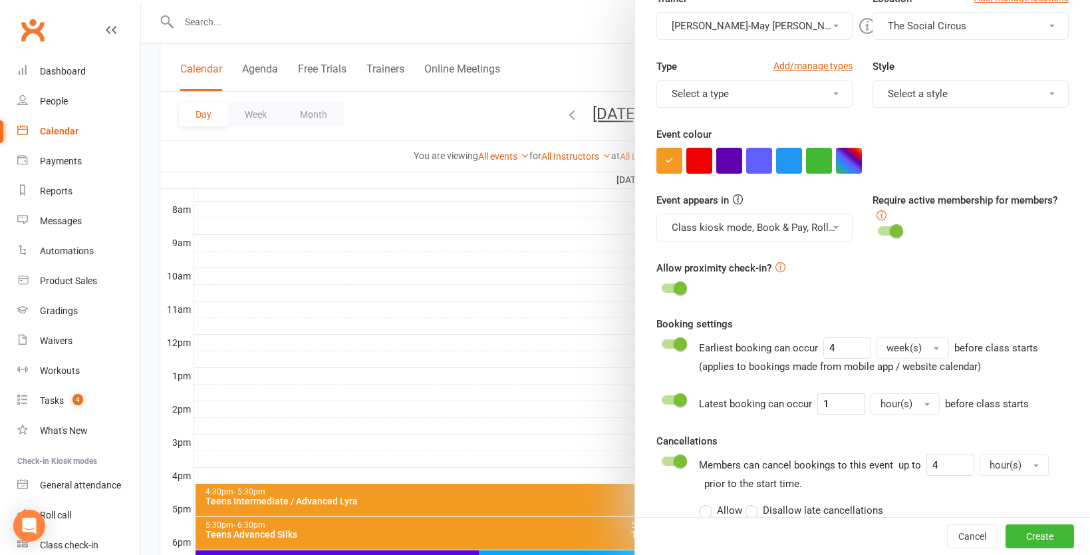
click at [740, 233] on button "Class kiosk mode, Book & Pay, Roll call" at bounding box center [755, 228] width 196 height 28
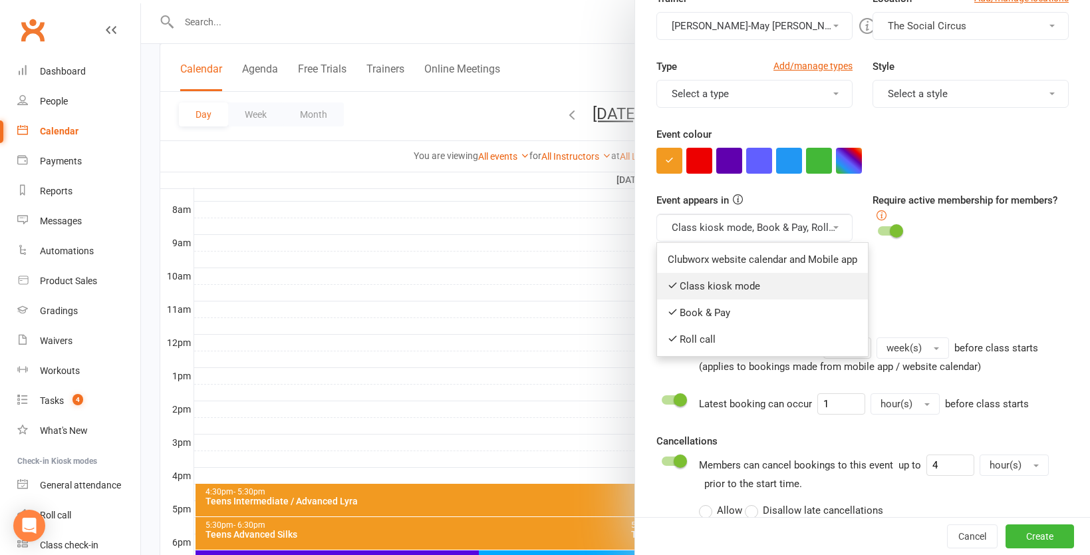
click at [734, 287] on link "Class kiosk mode" at bounding box center [762, 286] width 211 height 27
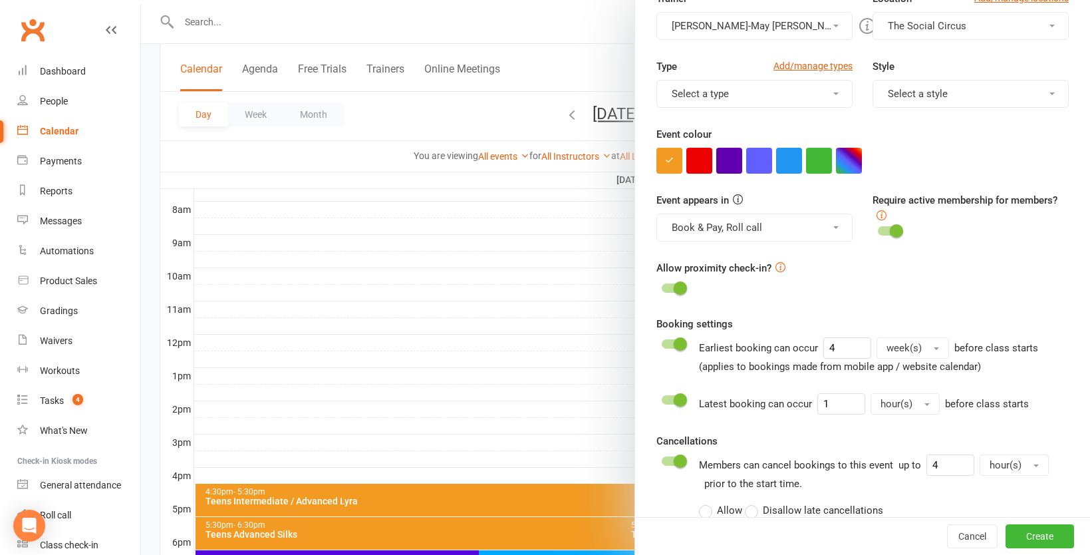
click at [555, 239] on div at bounding box center [615, 277] width 949 height 555
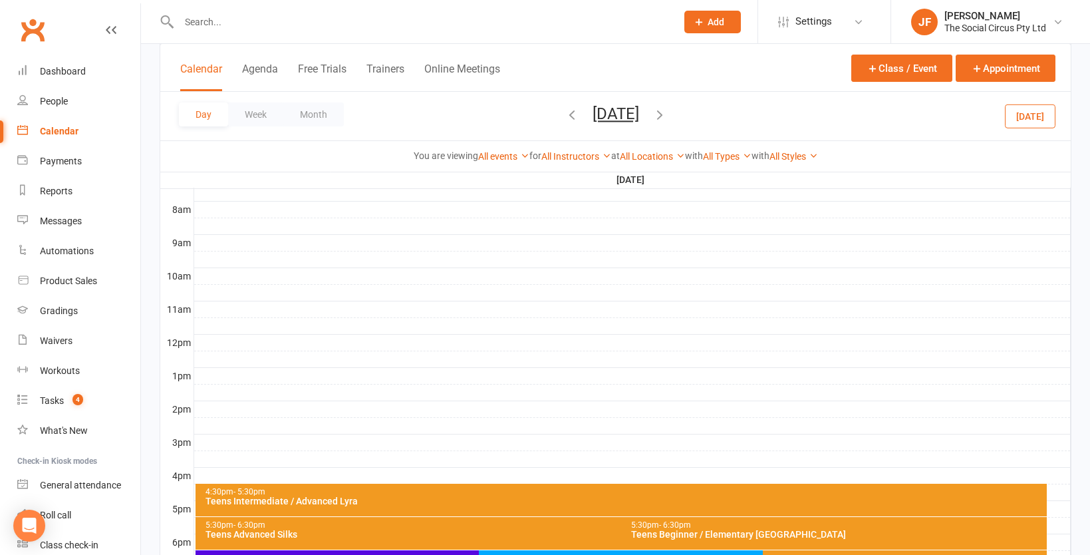
click at [427, 16] on input "text" at bounding box center [421, 22] width 492 height 19
type input "private"
click at [348, 194] on div at bounding box center [632, 193] width 877 height 16
click at [565, 116] on icon "button" at bounding box center [572, 114] width 15 height 15
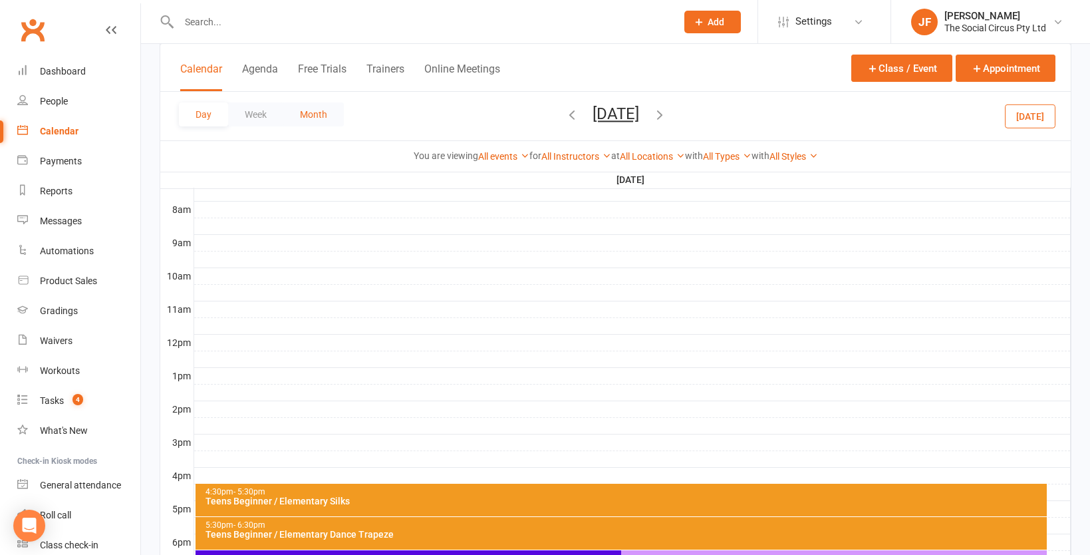
click at [309, 114] on button "Month" at bounding box center [313, 114] width 61 height 24
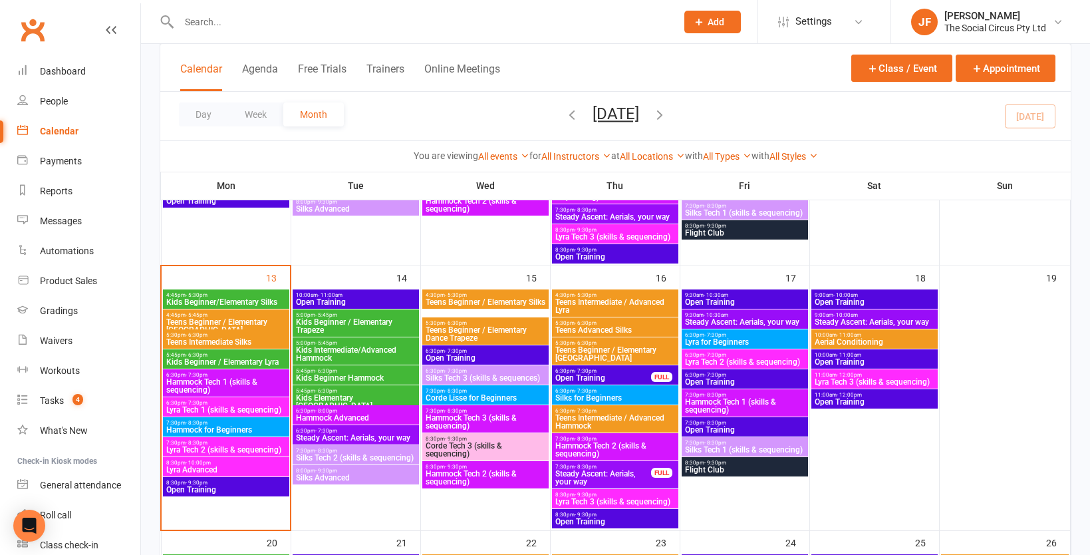
scroll to position [577, 0]
